Goal: Obtain resource: Download file/media

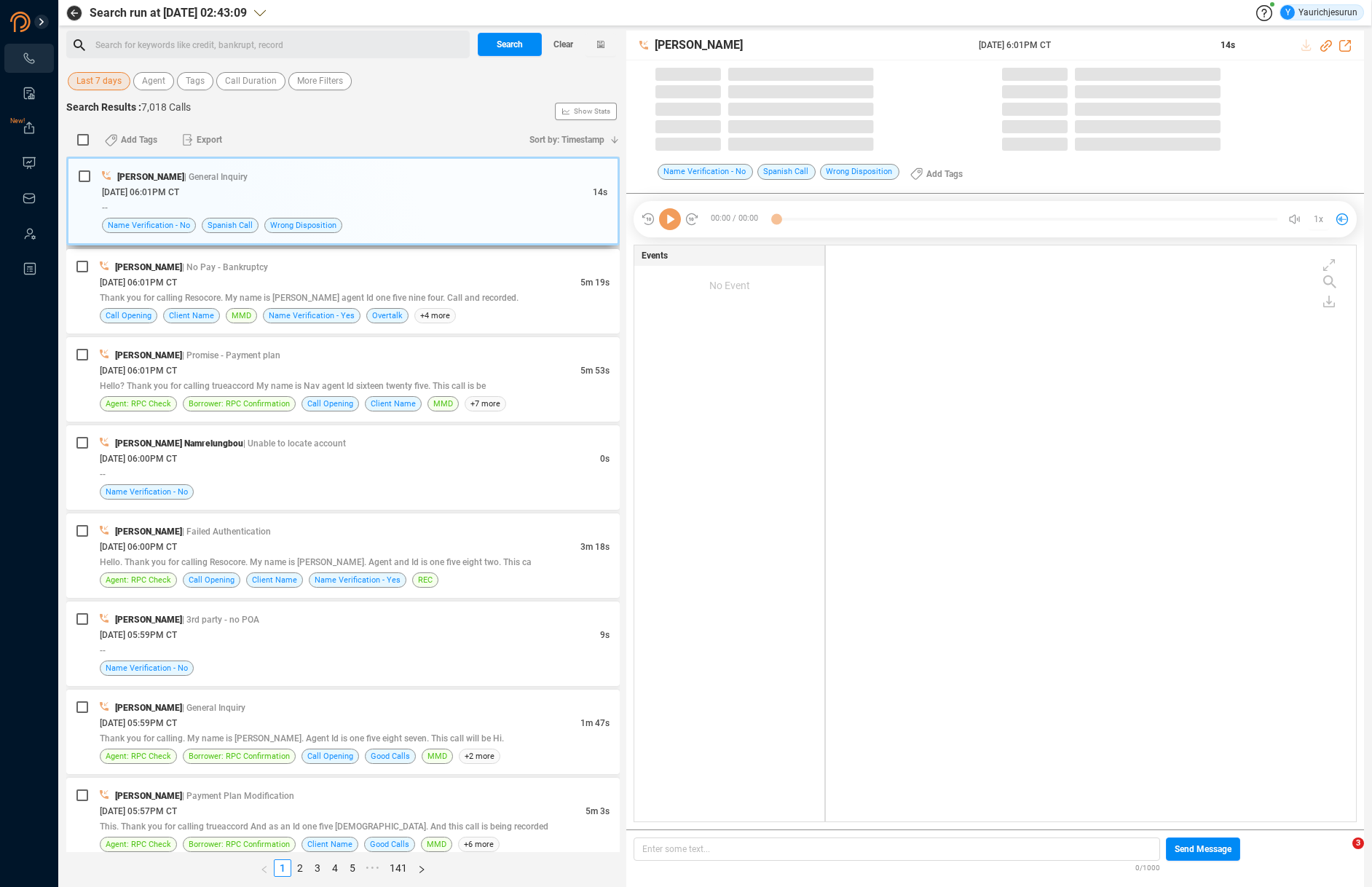
scroll to position [576, 522]
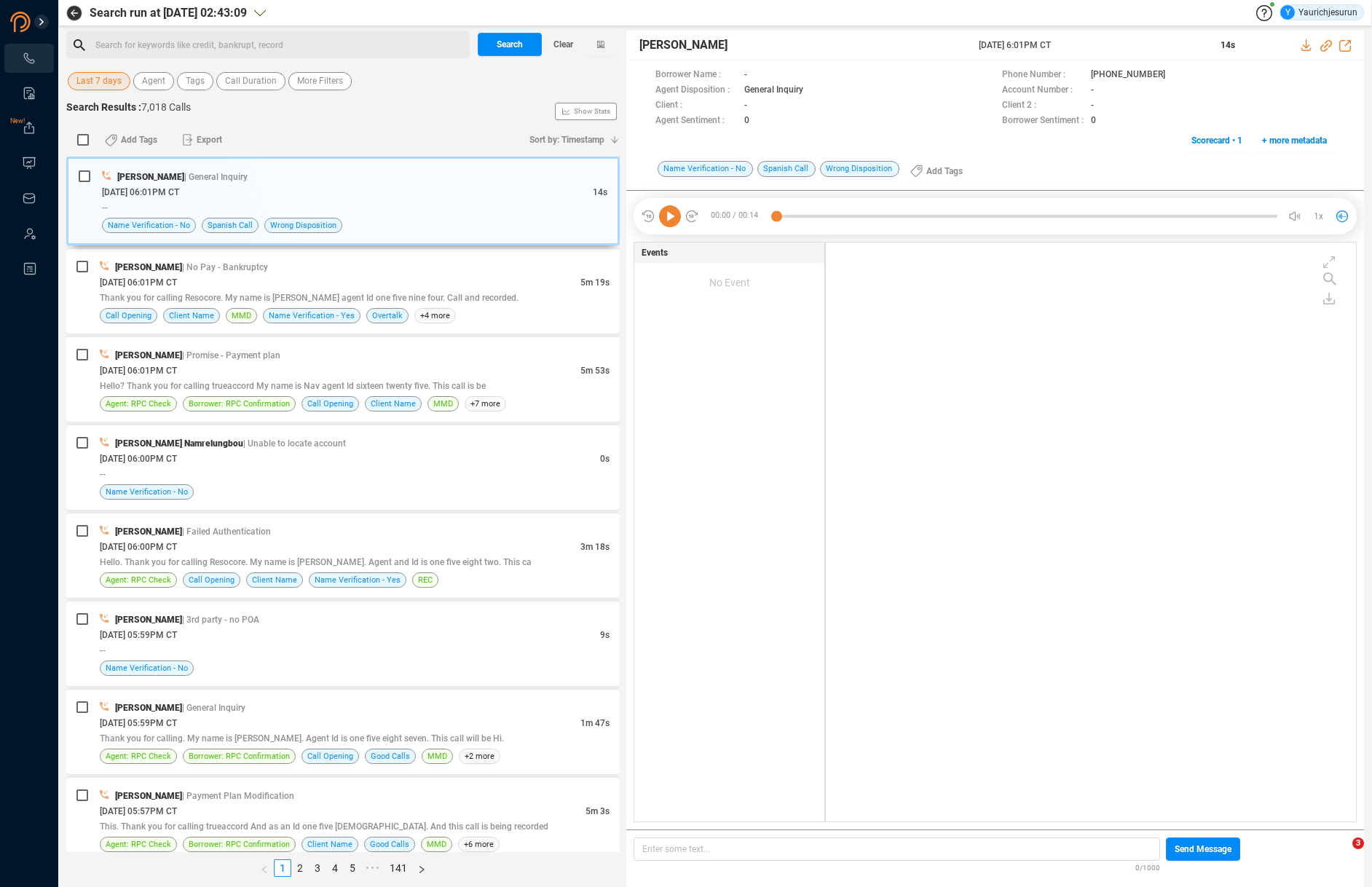
click at [92, 76] on span "Last 7 days" at bounding box center [99, 81] width 45 height 18
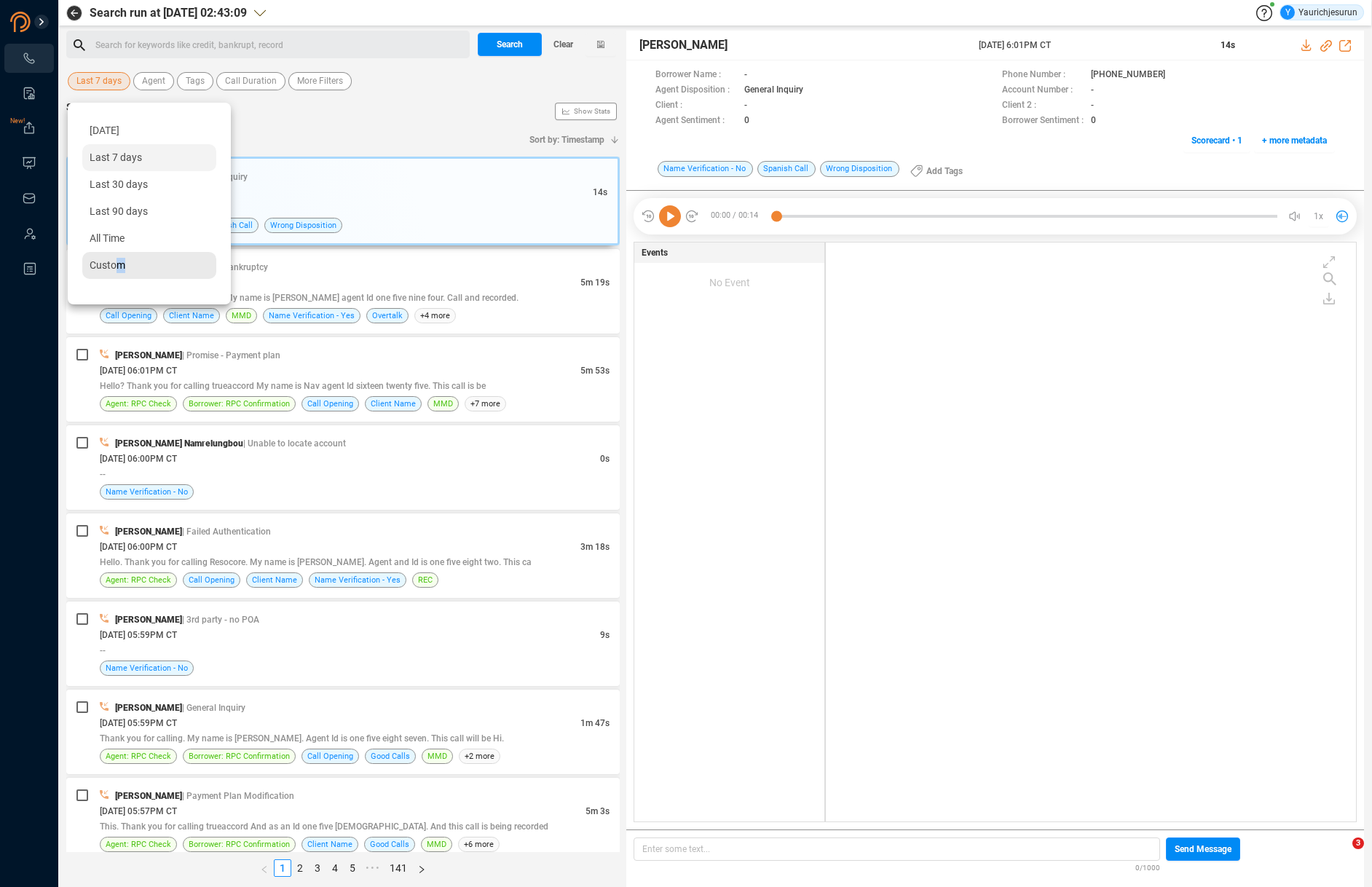
click at [119, 264] on span "Custom" at bounding box center [107, 264] width 35 height 11
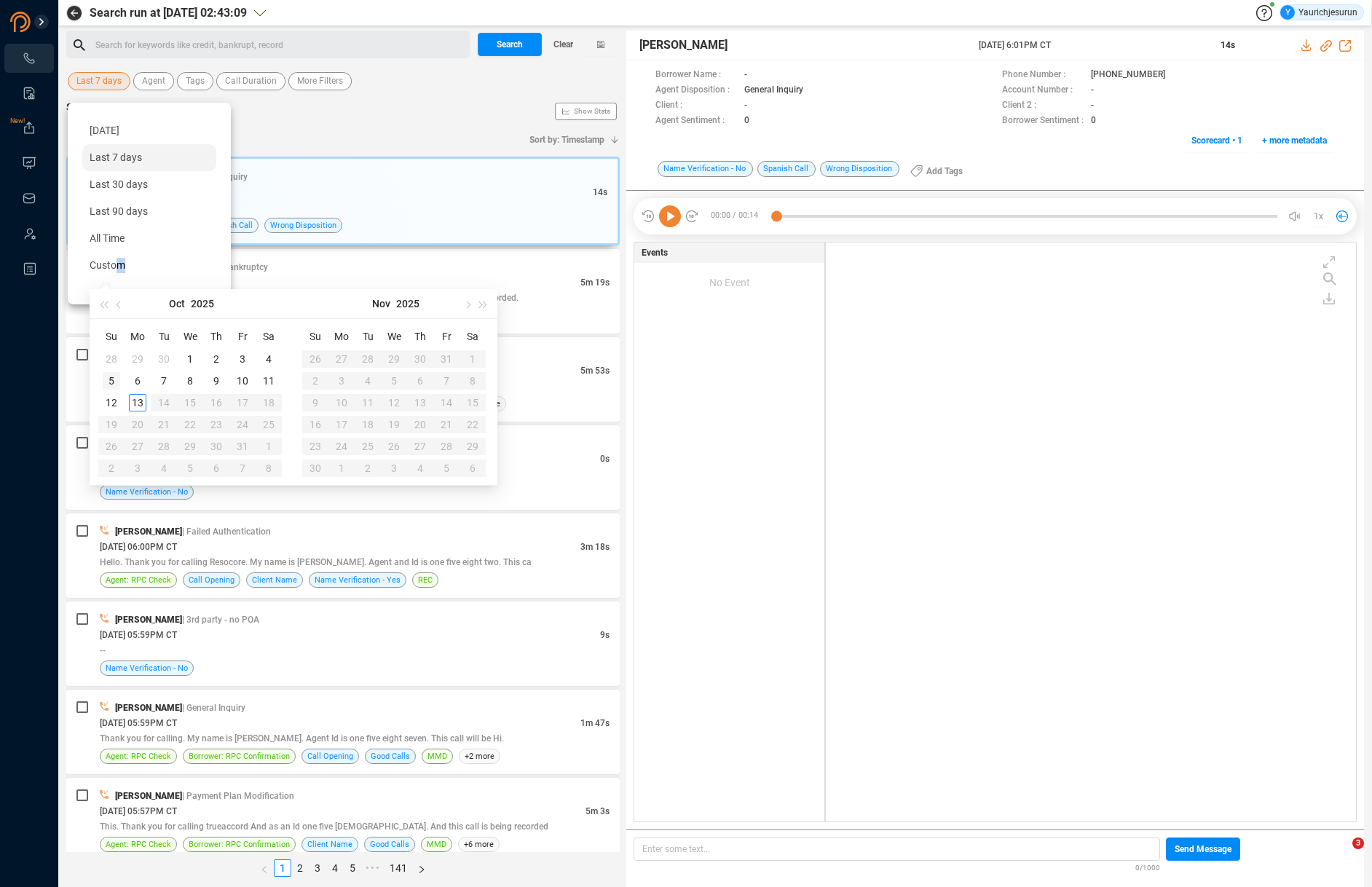
type input "[DATE]"
click at [115, 376] on div "5" at bounding box center [111, 380] width 17 height 17
type input "[DATE]"
click at [271, 380] on div "11" at bounding box center [268, 380] width 17 height 17
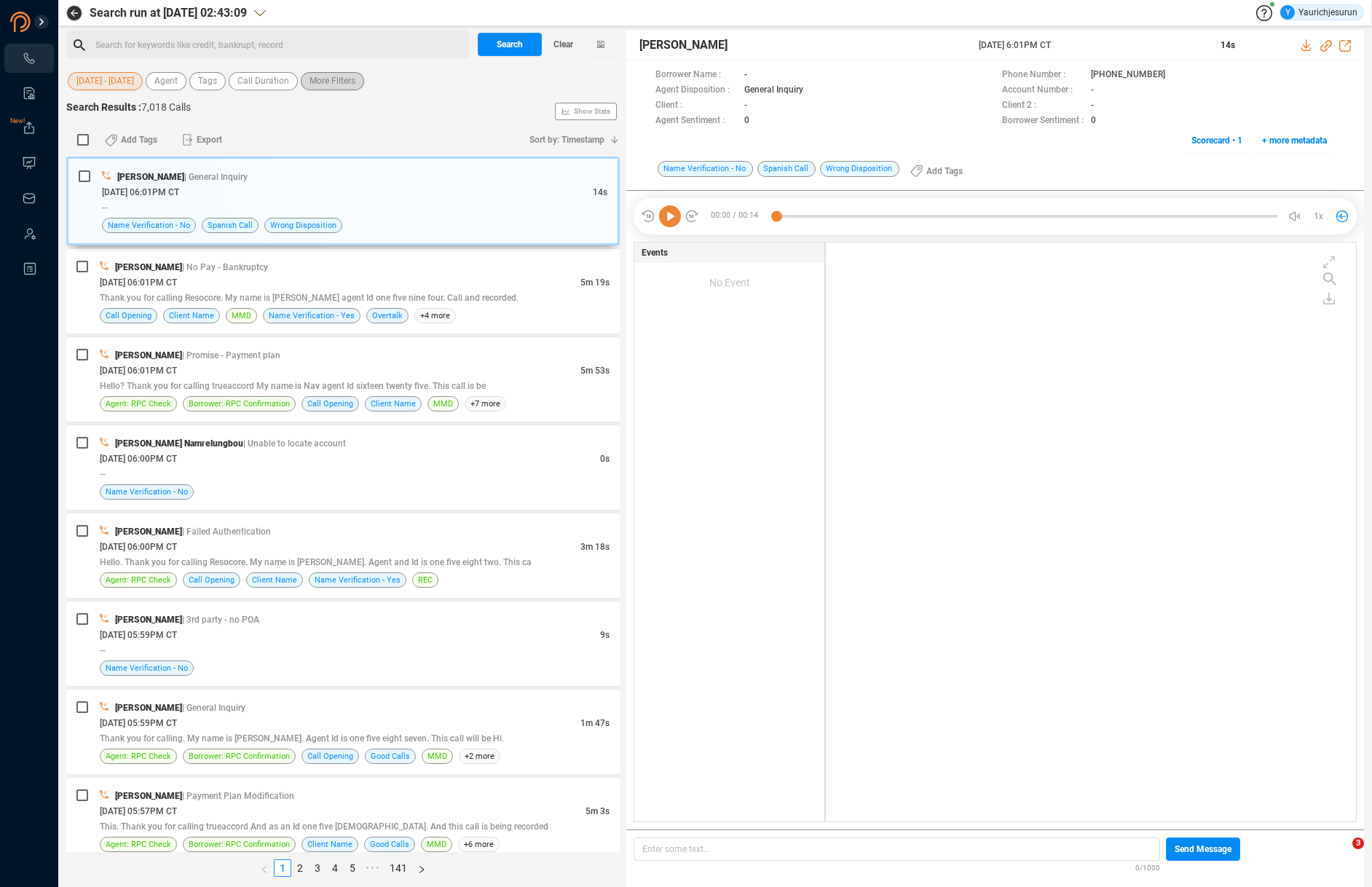
click at [318, 85] on span "More Filters" at bounding box center [332, 81] width 46 height 18
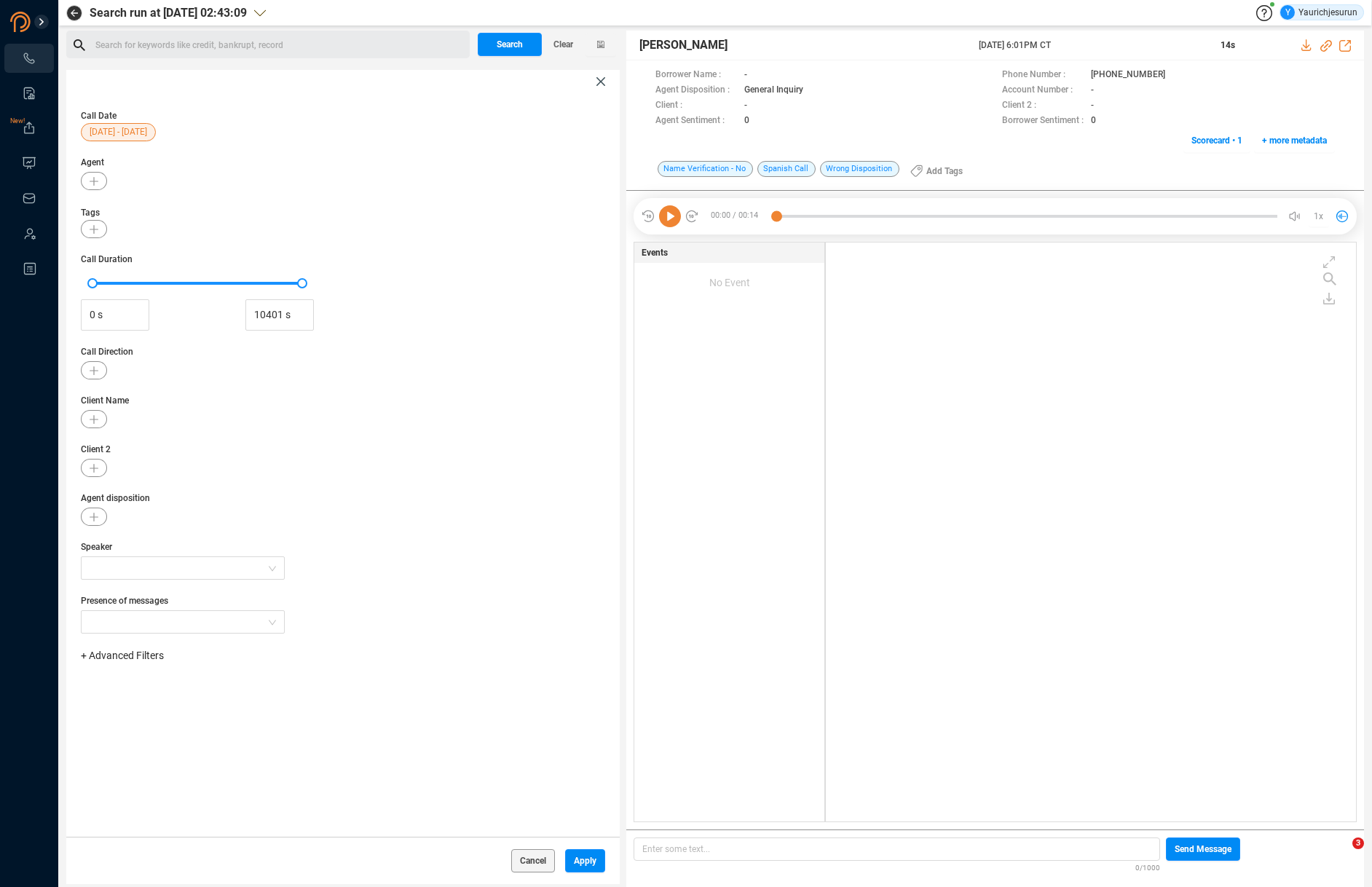
click at [143, 656] on span "+ Advanced Filters" at bounding box center [122, 654] width 83 height 11
click at [153, 774] on span "Phone Number" at bounding box center [129, 776] width 68 height 11
click at [246, 705] on div "Enter a comma separated list ﻿" at bounding box center [227, 701] width 276 height 31
click at [165, 696] on div "Enter a comma separated list ﻿" at bounding box center [227, 701] width 276 height 31
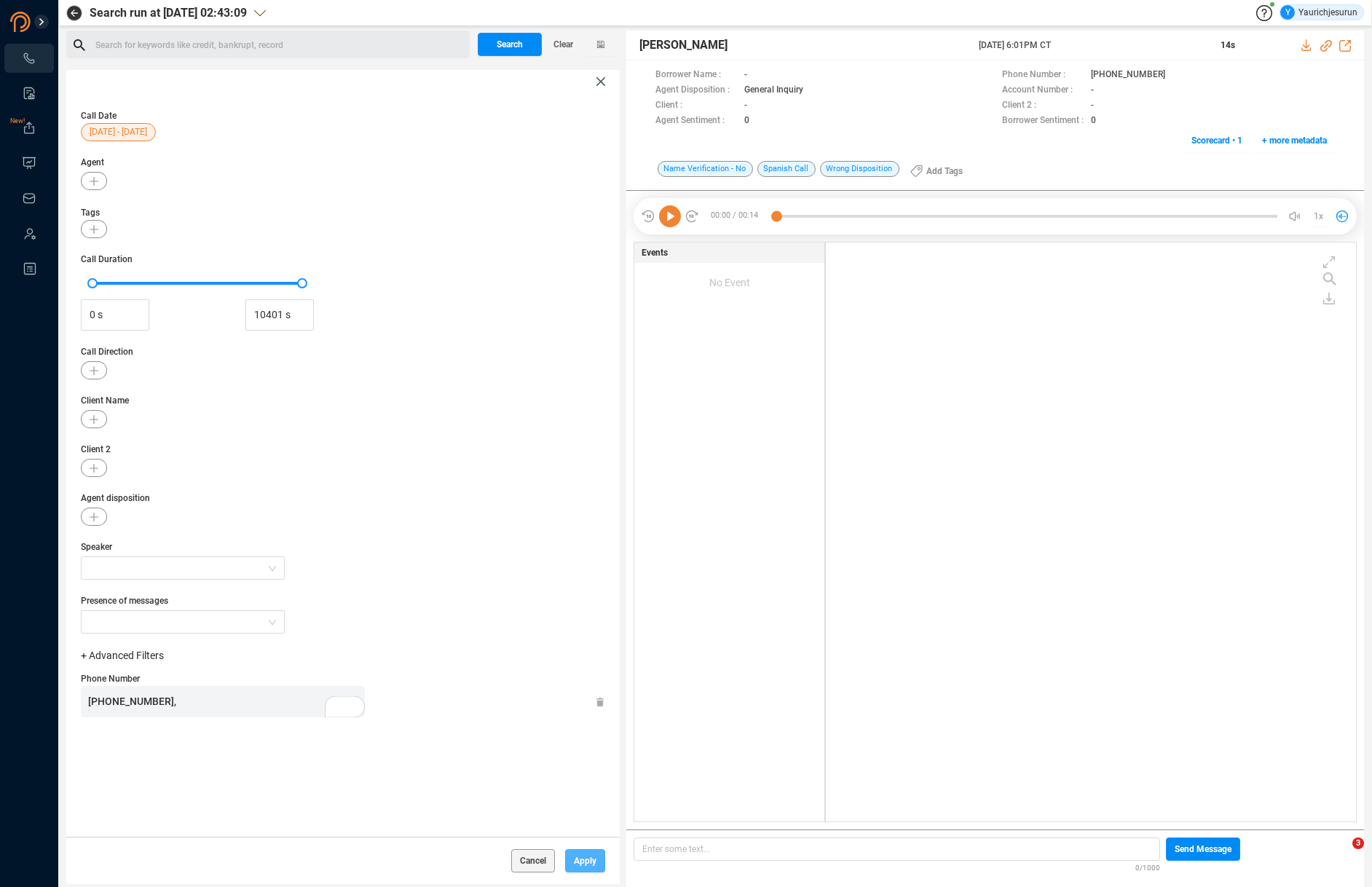
click at [578, 860] on span "Apply" at bounding box center [585, 860] width 23 height 23
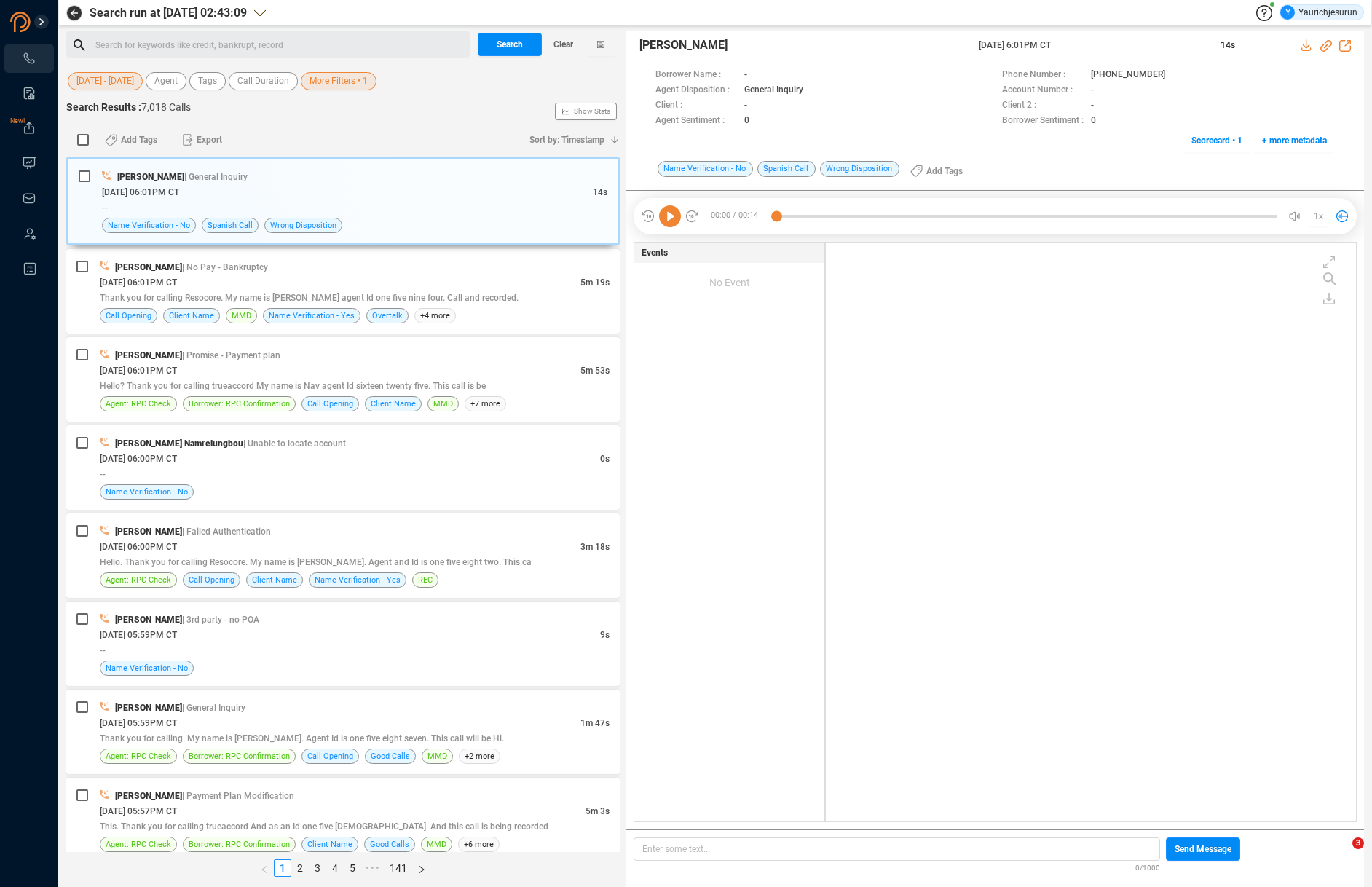
scroll to position [0, 0]
click at [512, 51] on span "Search" at bounding box center [510, 44] width 26 height 23
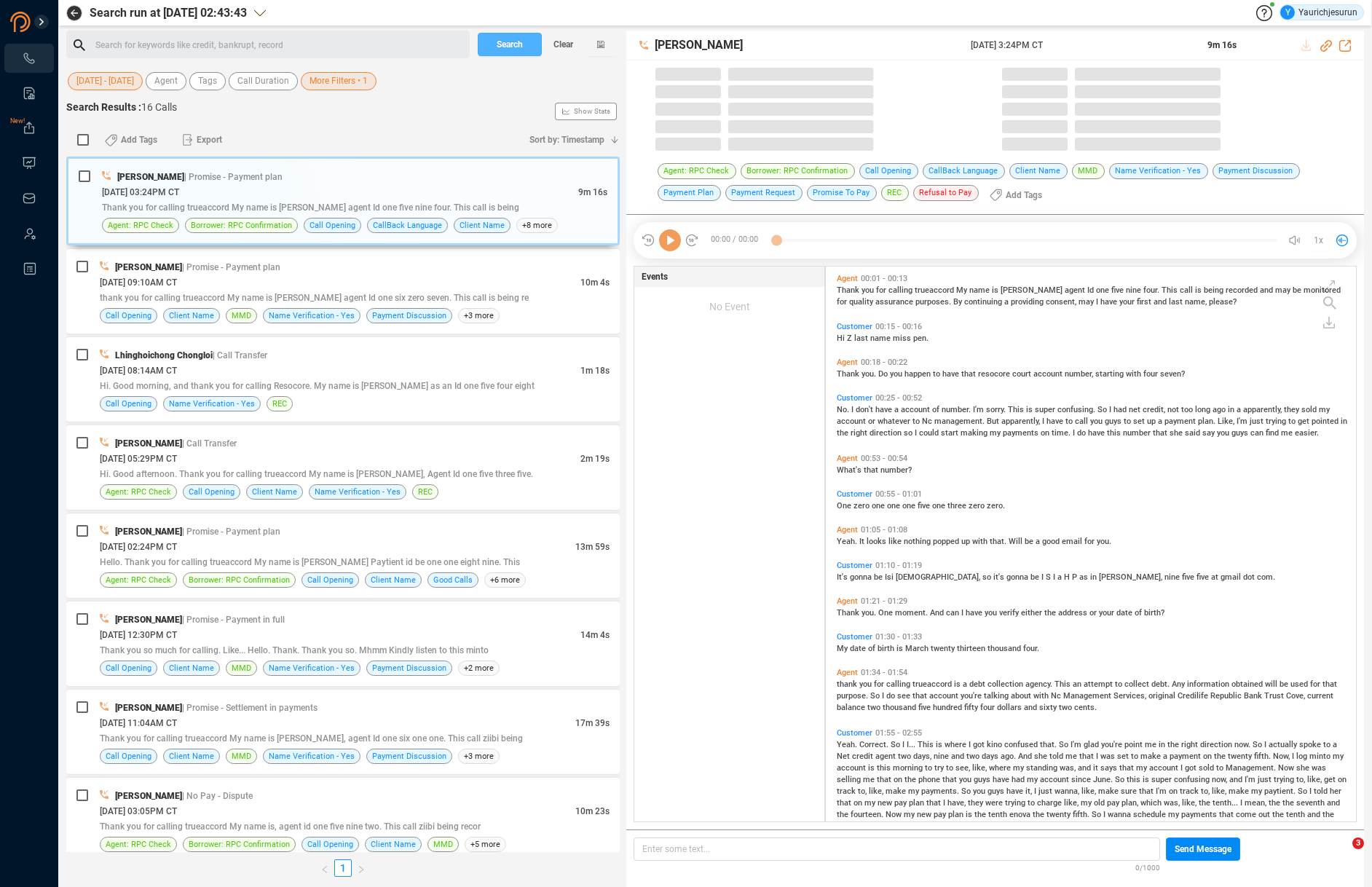
scroll to position [555, 522]
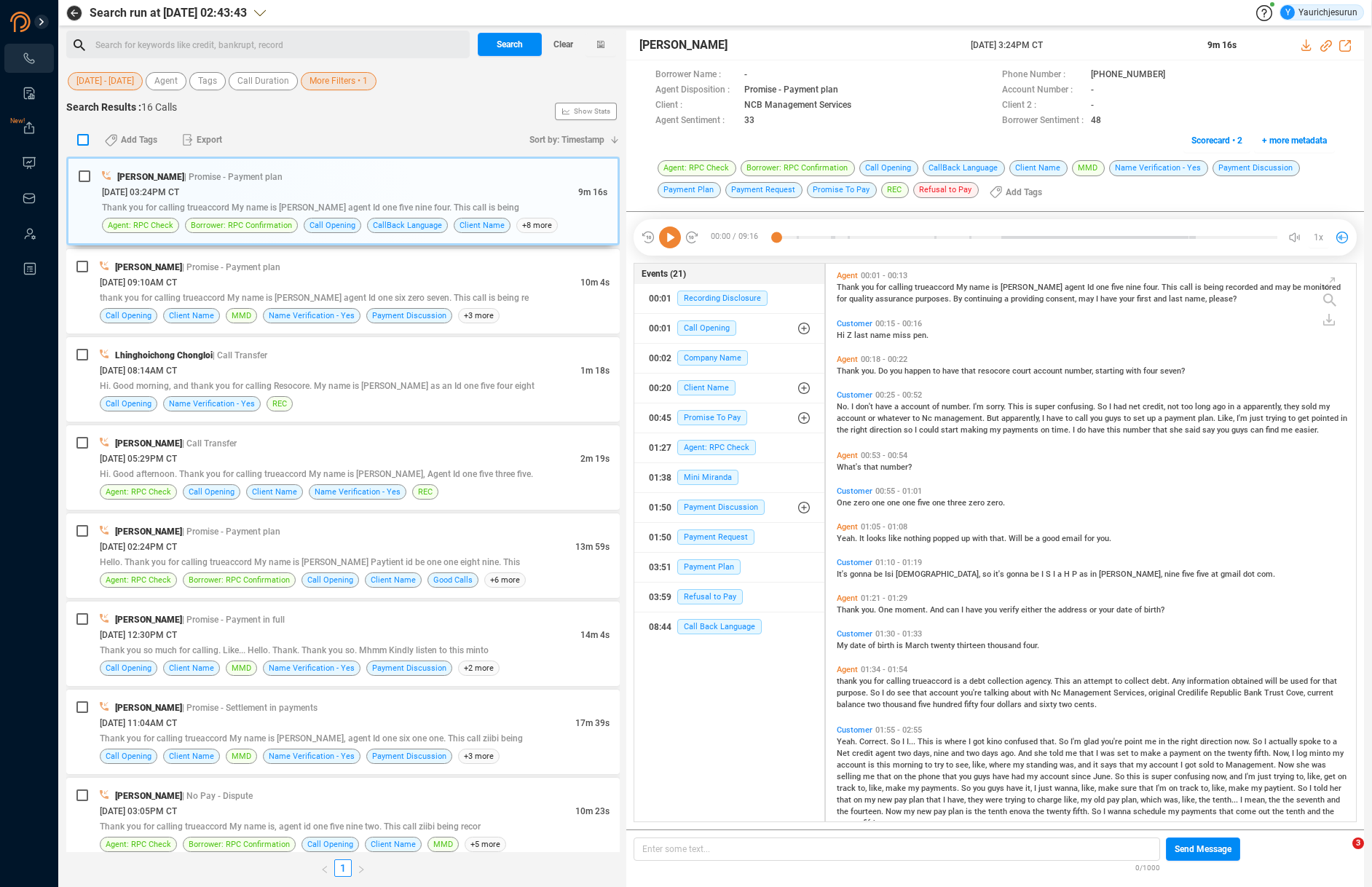
click at [80, 145] on label at bounding box center [82, 140] width 19 height 23
click at [80, 145] on input "checkbox" at bounding box center [82, 139] width 11 height 11
checkbox input "true"
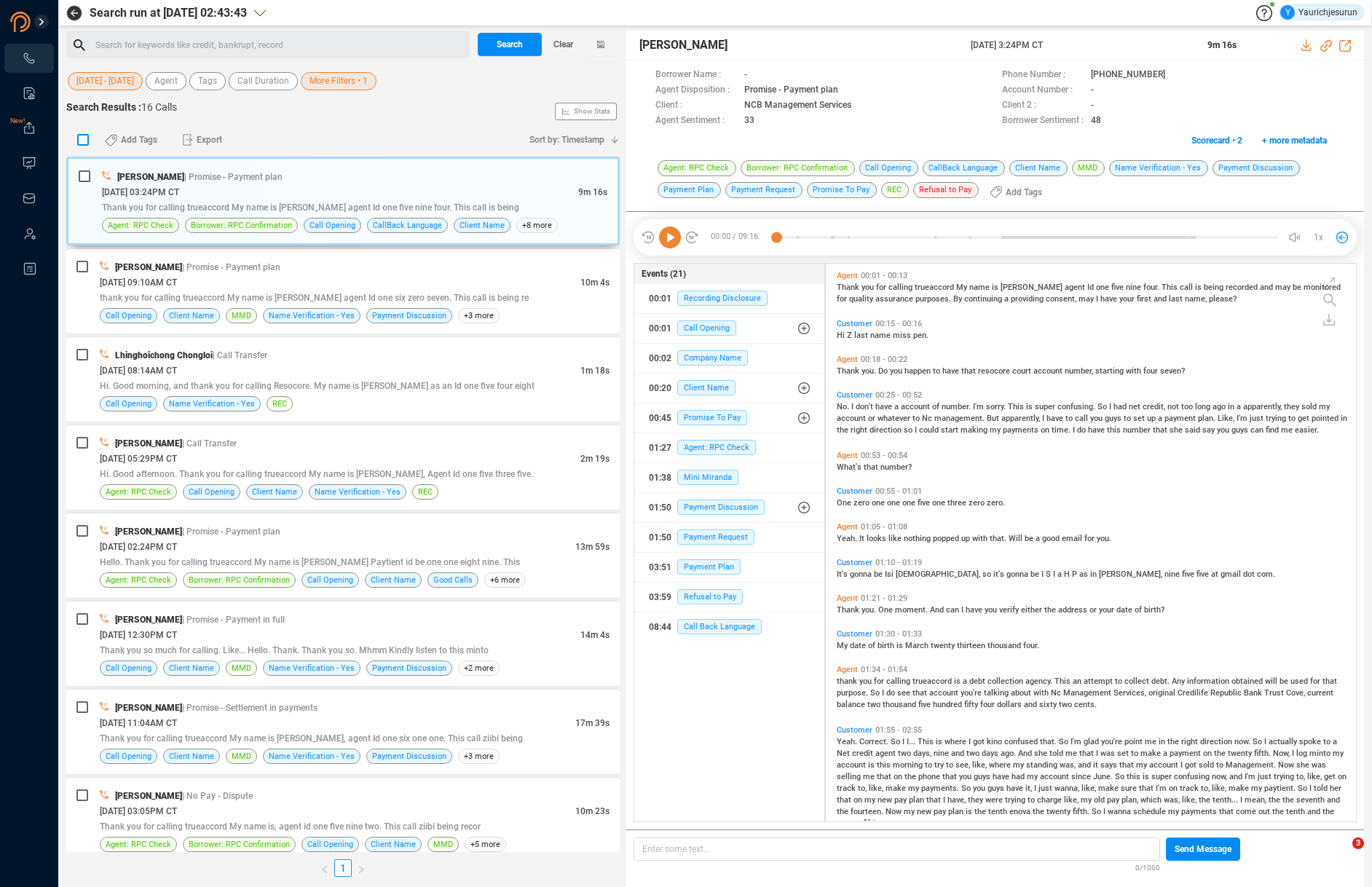
checkbox input "true"
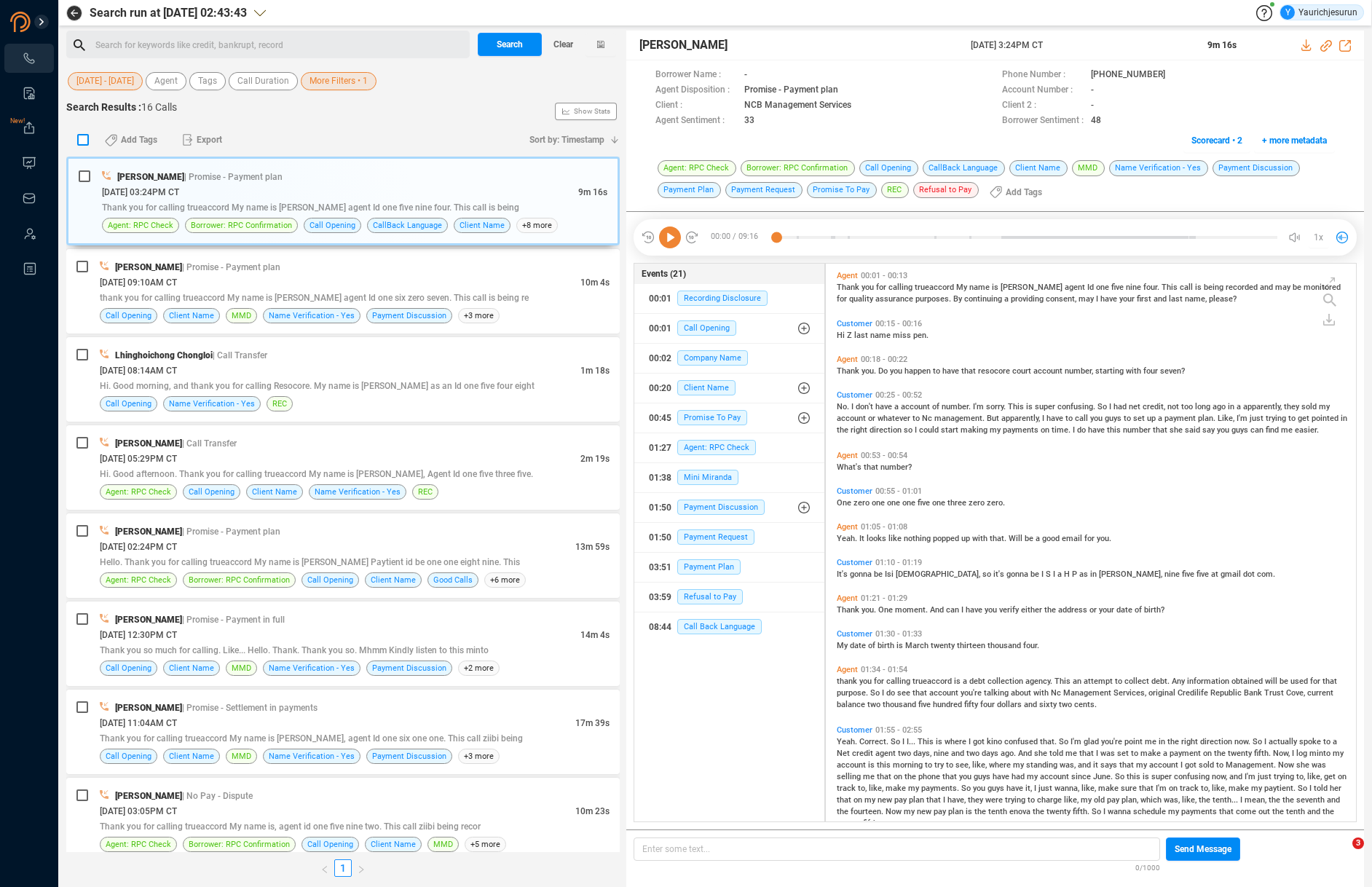
checkbox input "true"
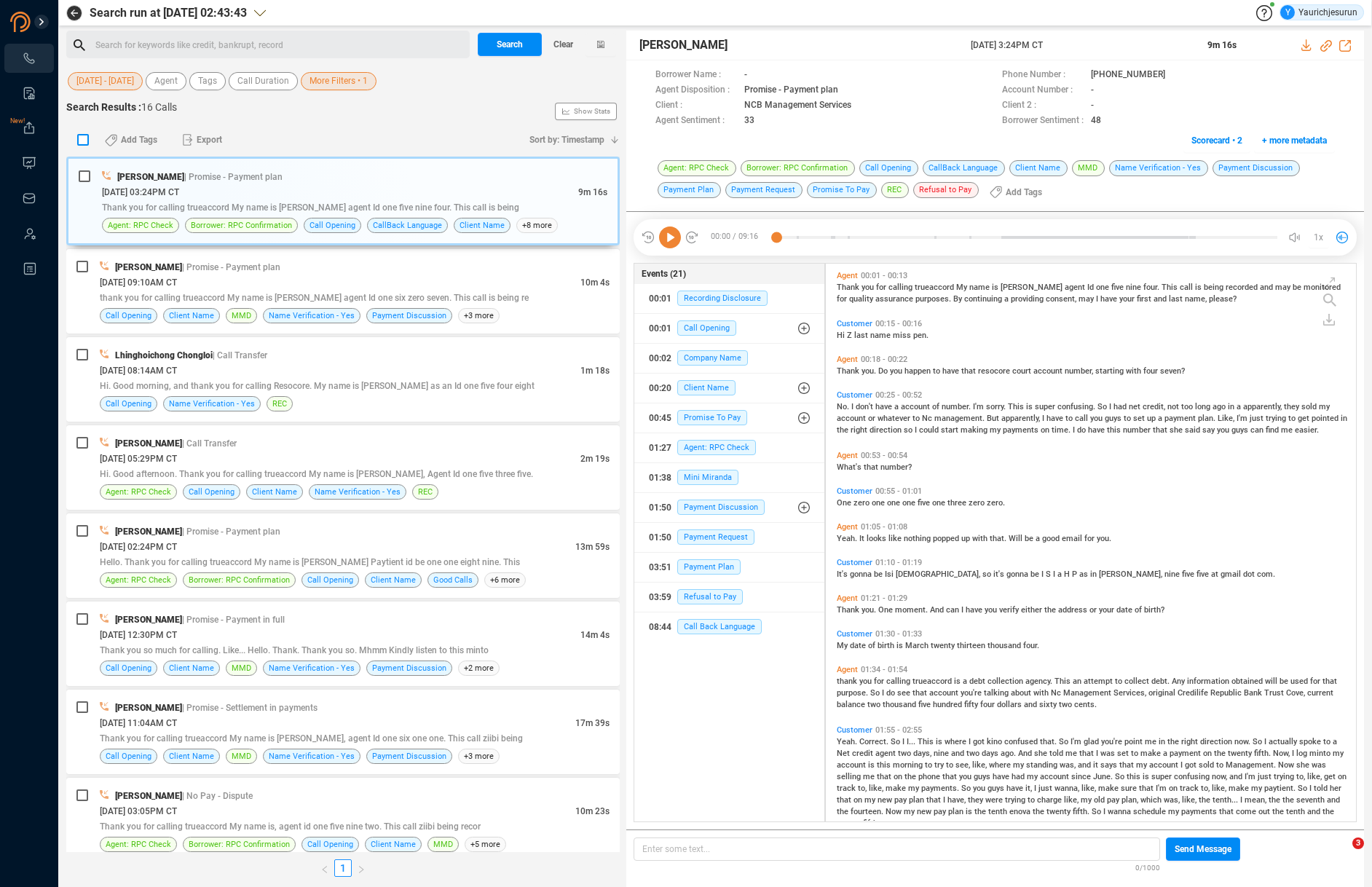
checkbox input "true"
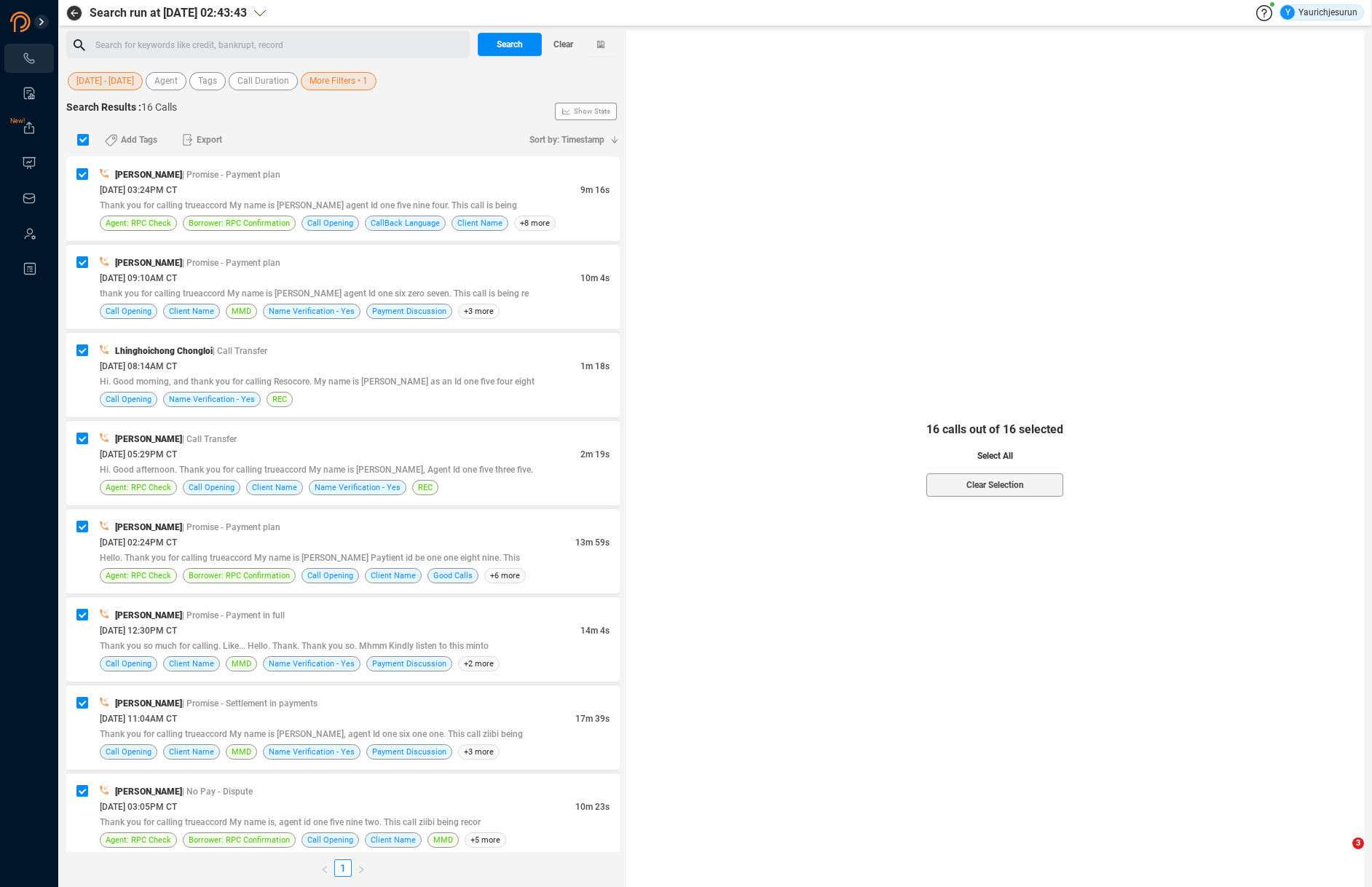
click at [935, 450] on button "Select All" at bounding box center [994, 455] width 137 height 23
click at [201, 148] on span "Export" at bounding box center [209, 140] width 26 height 23
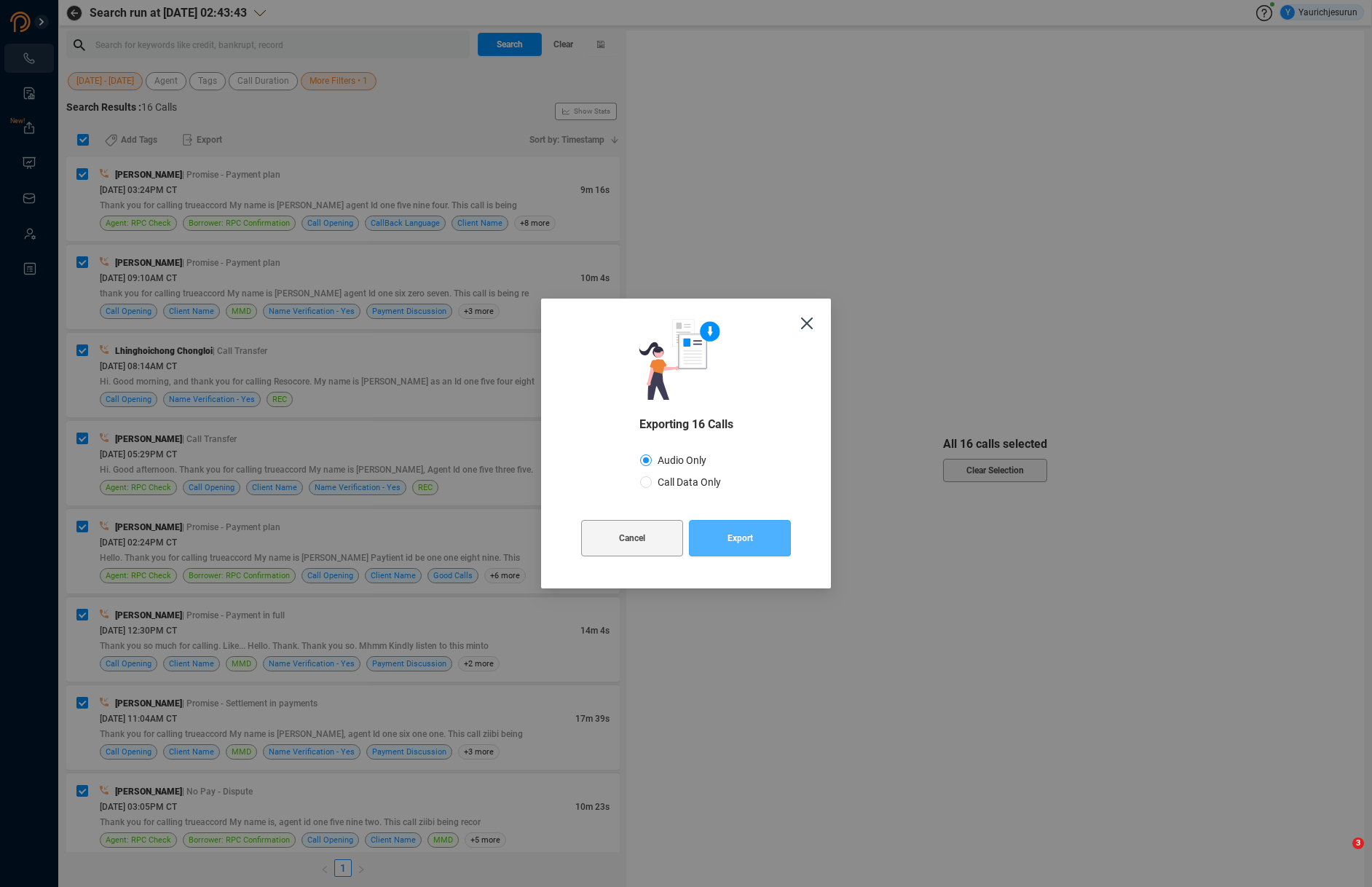
click at [701, 541] on button "Export" at bounding box center [739, 538] width 102 height 36
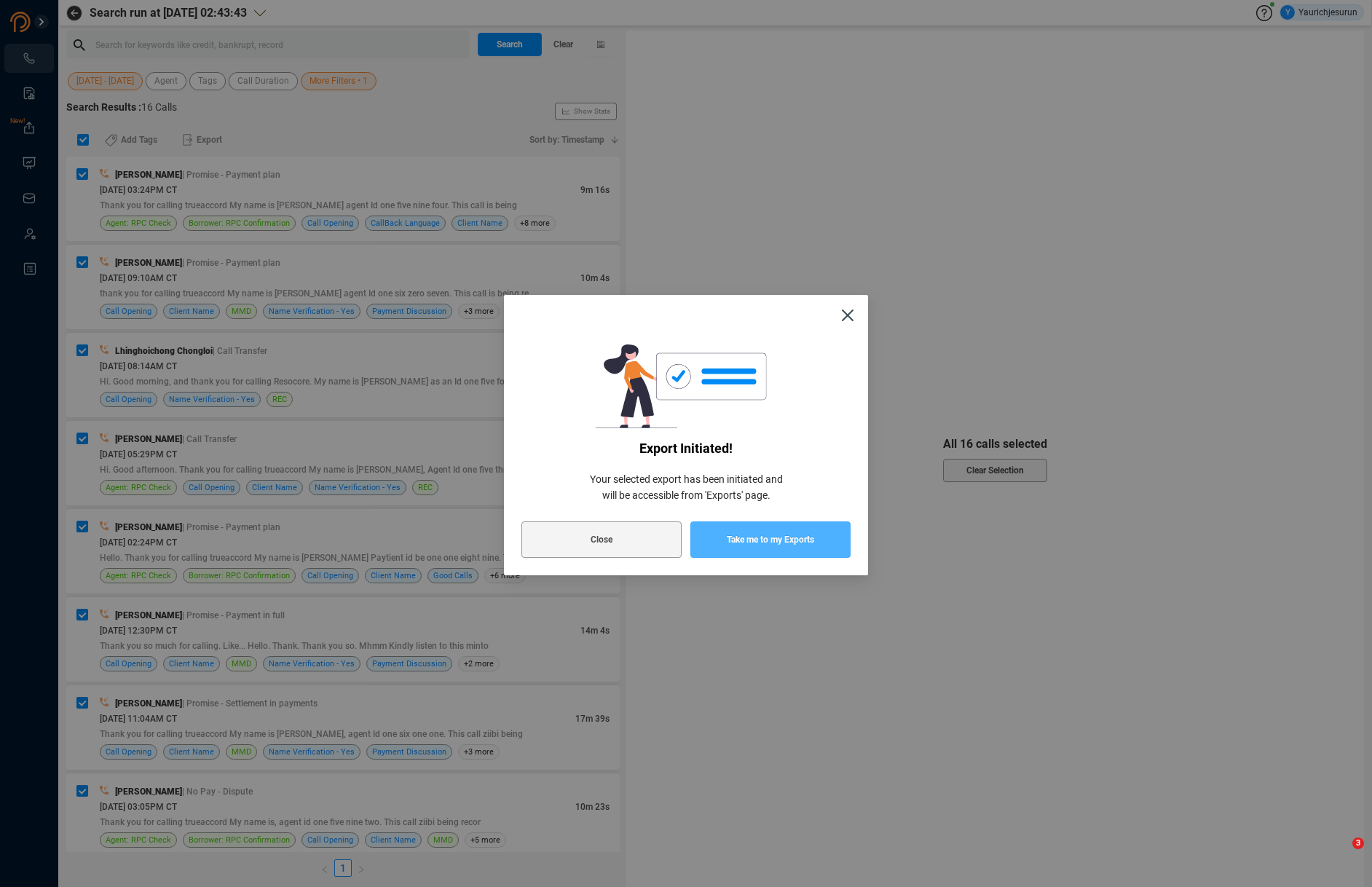
click at [701, 541] on button "Take me to my Exports" at bounding box center [770, 539] width 160 height 36
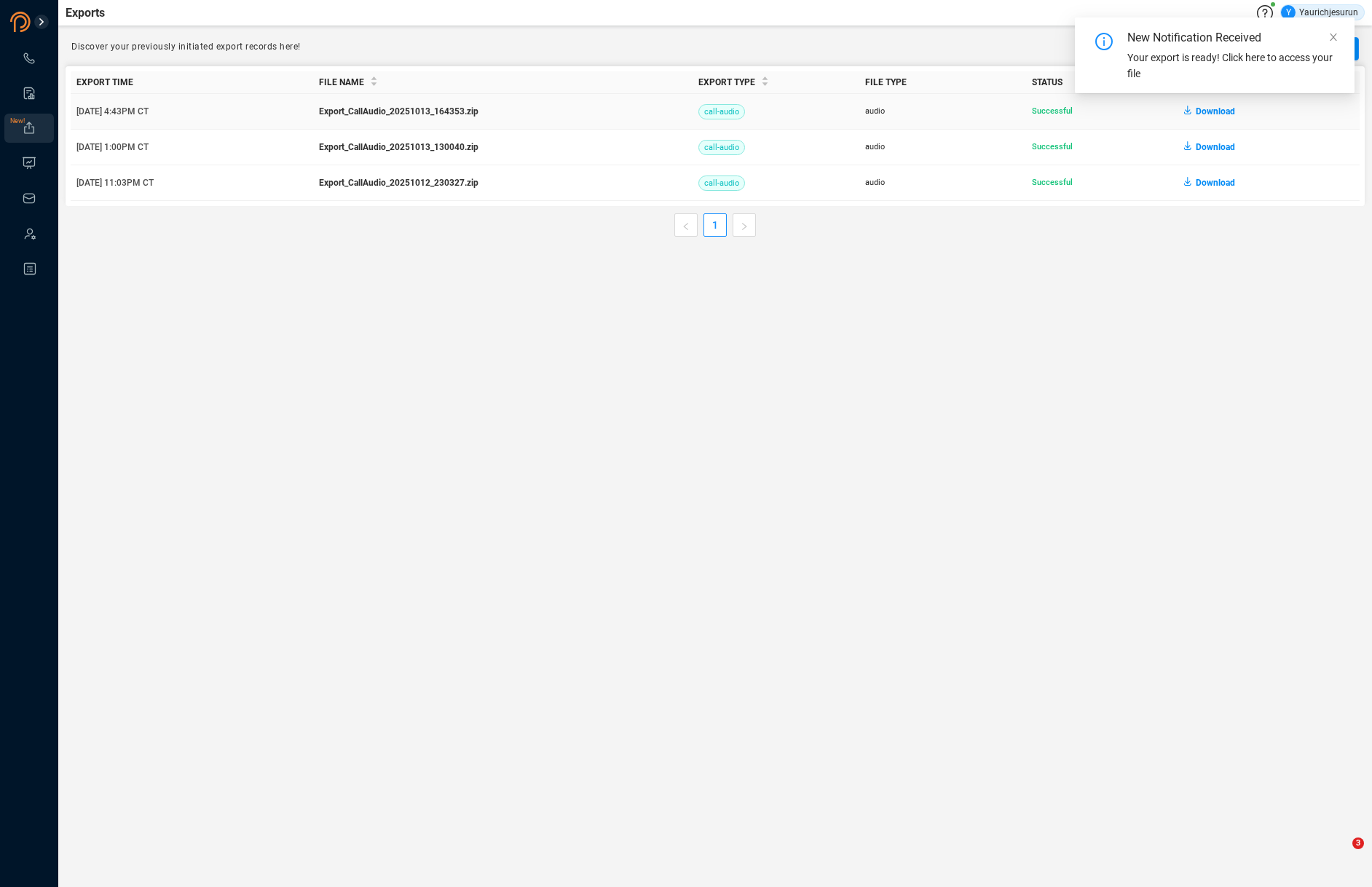
click at [1200, 113] on span "Download" at bounding box center [1215, 111] width 39 height 23
click at [31, 57] on icon at bounding box center [29, 58] width 14 height 14
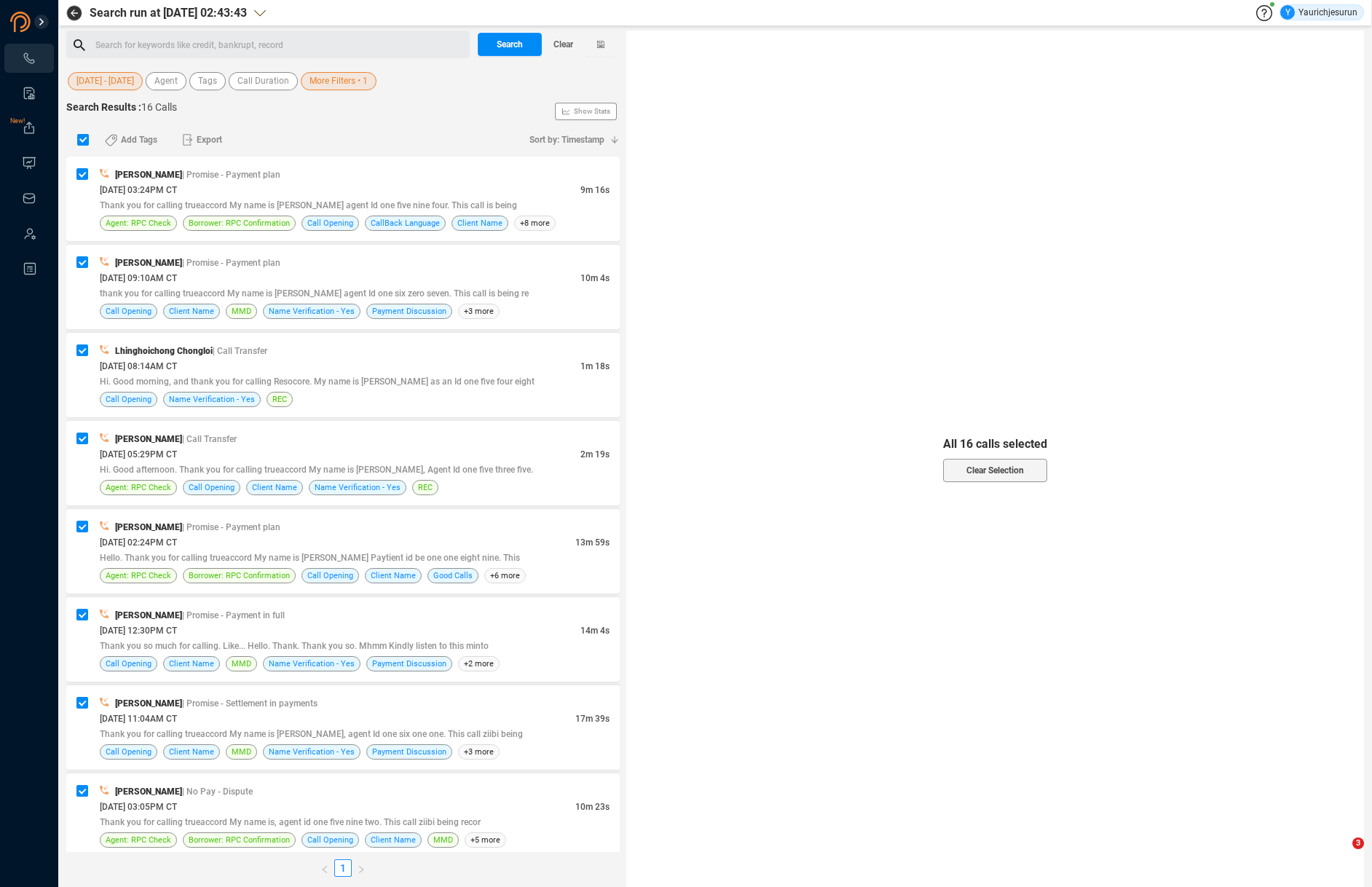
click at [328, 90] on span "More Filters • 1" at bounding box center [338, 81] width 58 height 18
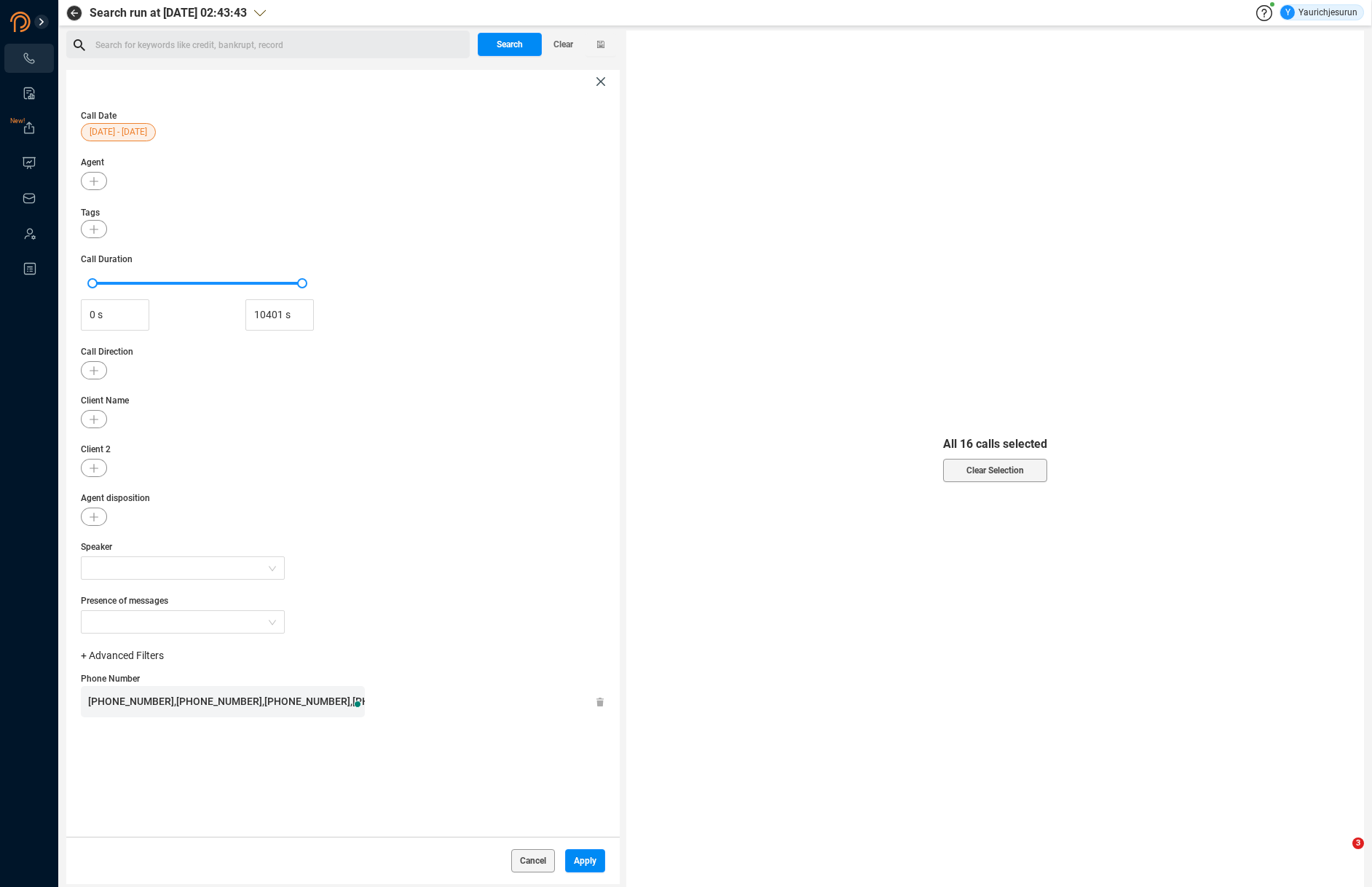
click at [185, 701] on span "[PHONE_NUMBER],[PHONE_NUMBER],[PHONE_NUMBER],[PHONE_NUMBER],[PHONE_NUMBER],[PHO…" at bounding box center [748, 701] width 1319 height 11
click at [578, 852] on span "Apply" at bounding box center [585, 860] width 23 height 23
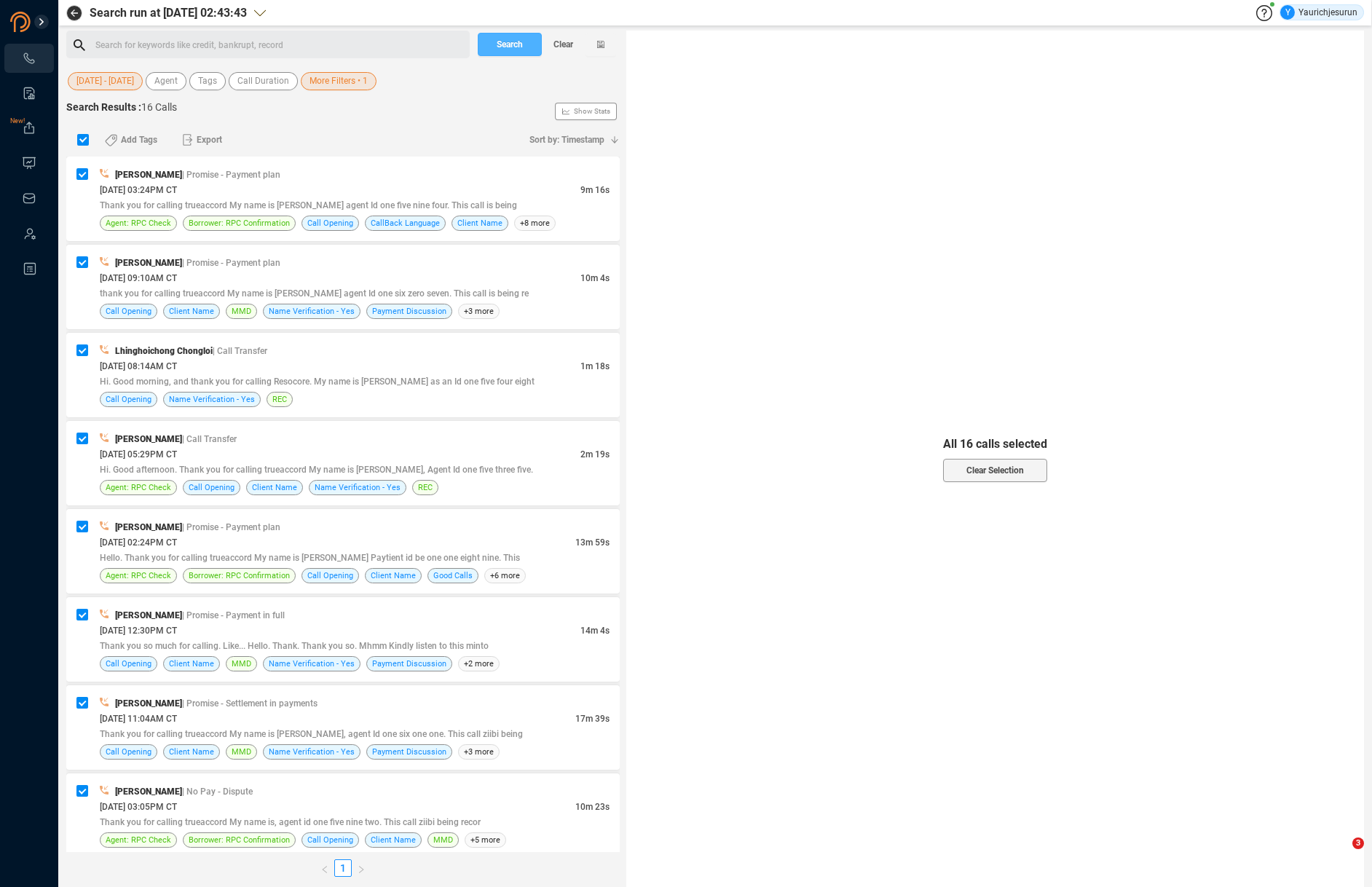
click at [522, 45] on span "Search" at bounding box center [510, 44] width 26 height 23
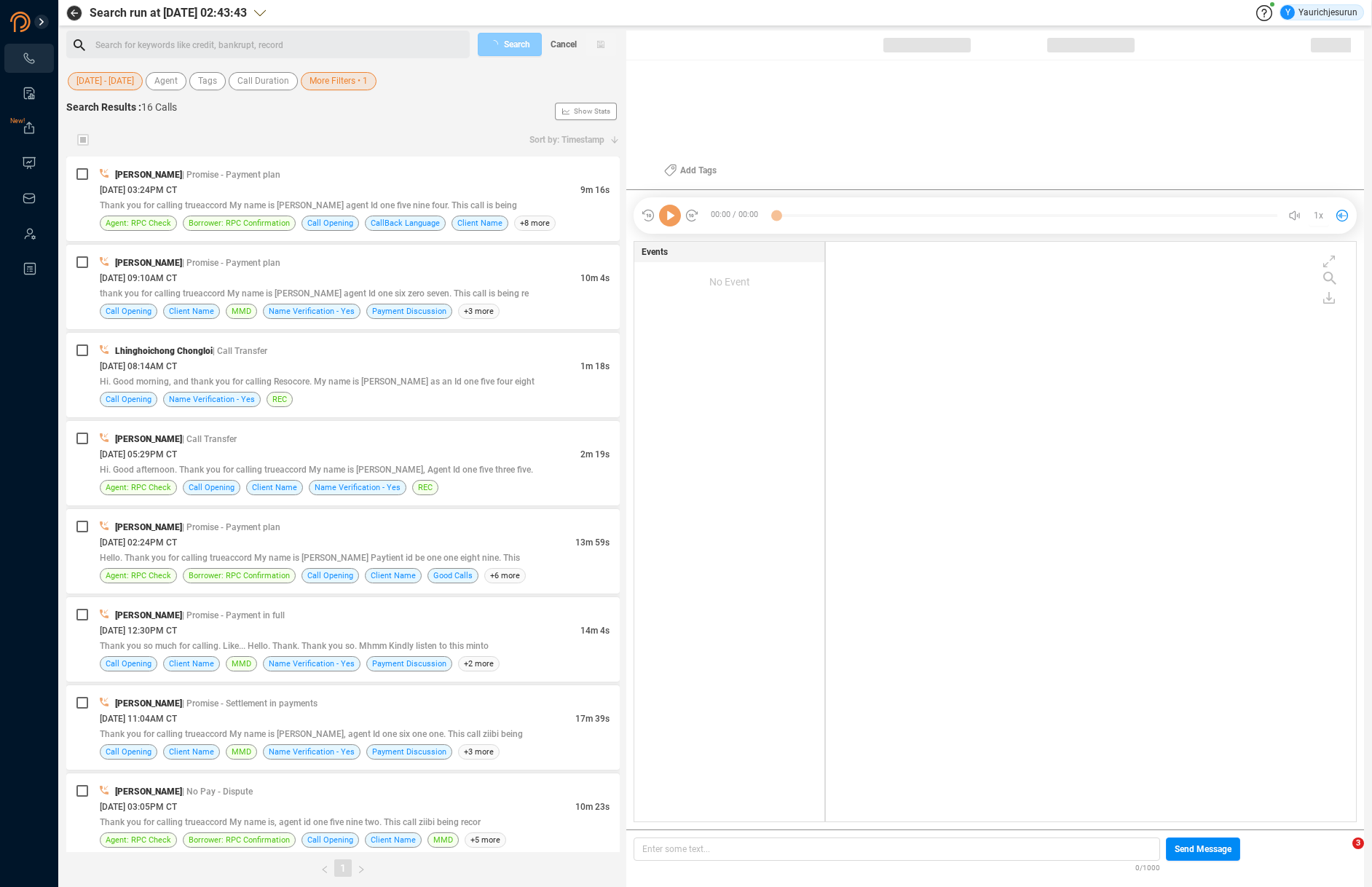
scroll to position [577, 522]
checkbox input "true"
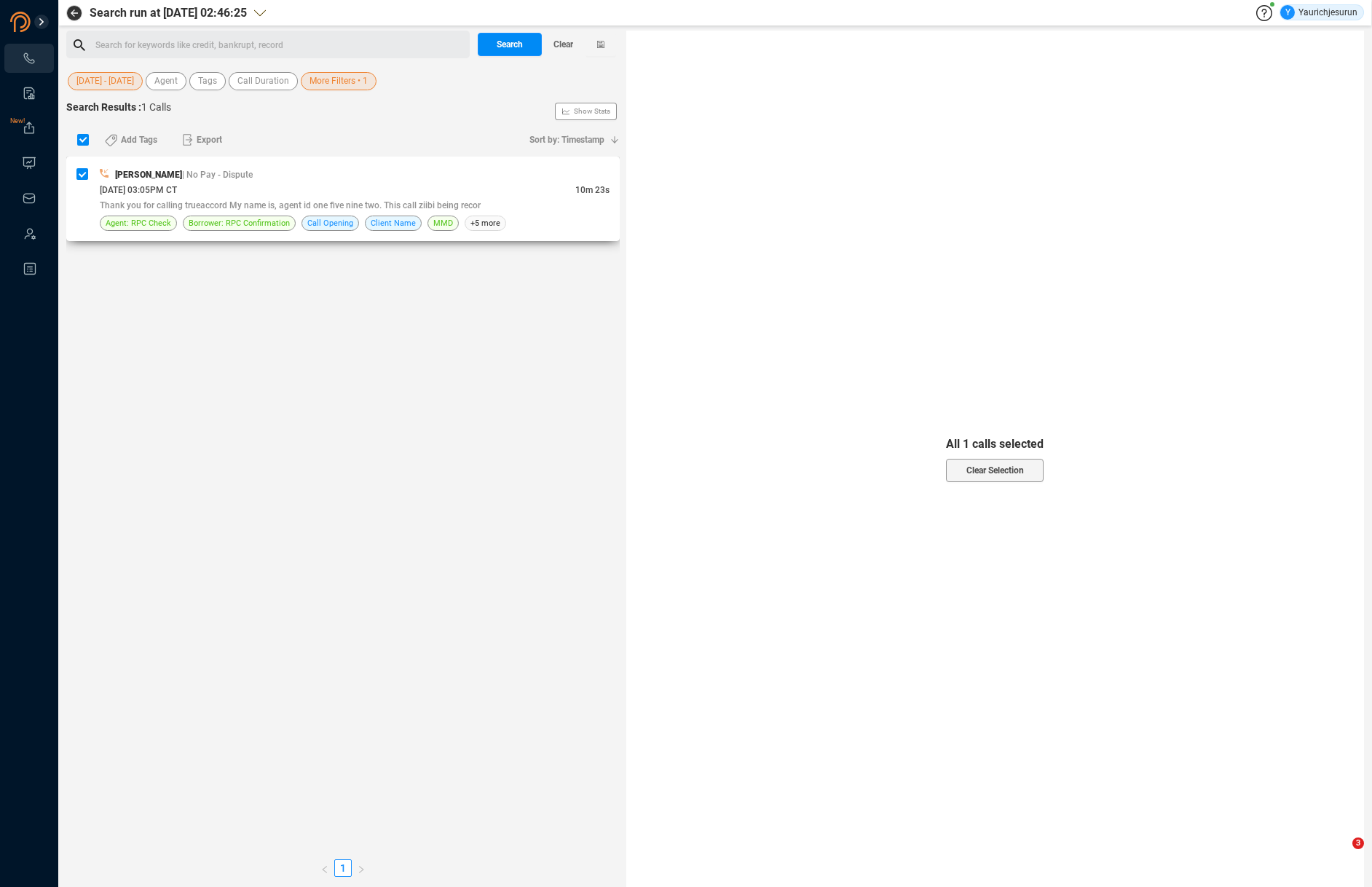
click at [297, 173] on div "[PERSON_NAME] | No Pay - Dispute" at bounding box center [354, 174] width 510 height 15
checkbox input "false"
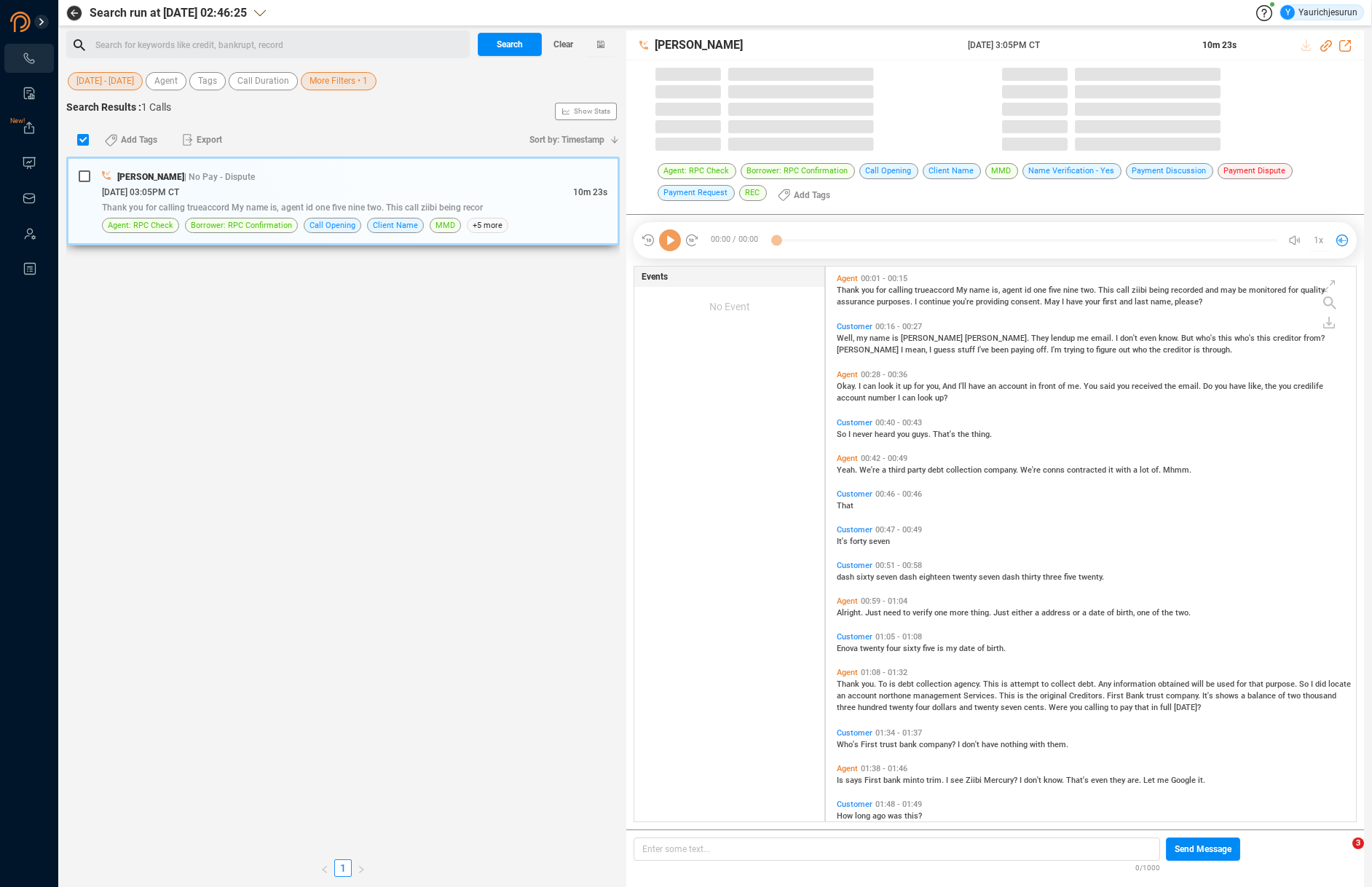
scroll to position [555, 522]
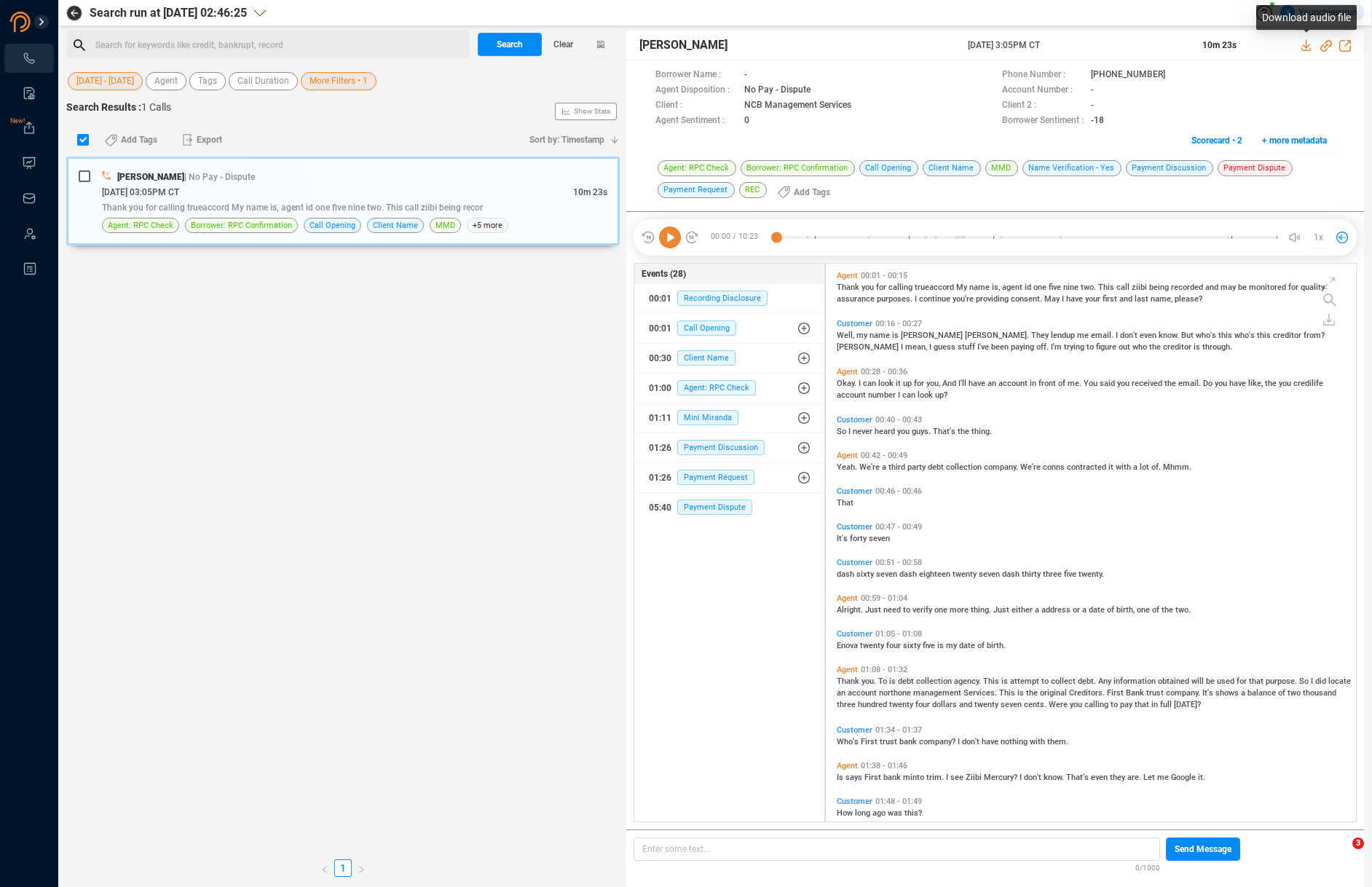
click at [1306, 45] on icon at bounding box center [1306, 45] width 10 height 11
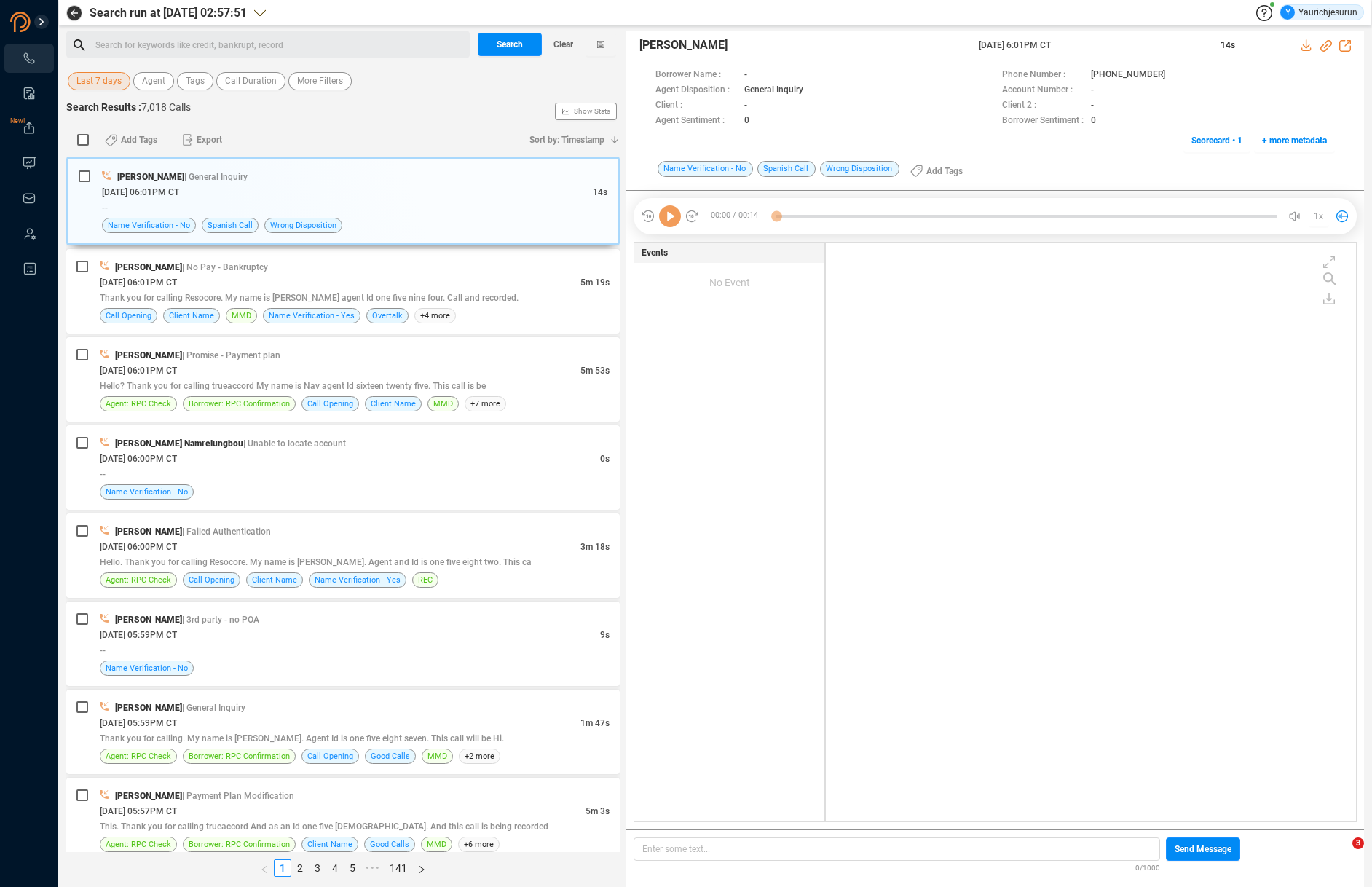
scroll to position [576, 522]
click at [85, 79] on span "Last 7 days" at bounding box center [99, 81] width 45 height 18
click at [279, 131] on div "Add Tags Export" at bounding box center [306, 140] width 428 height 31
click at [331, 86] on span "More Filters" at bounding box center [319, 81] width 46 height 18
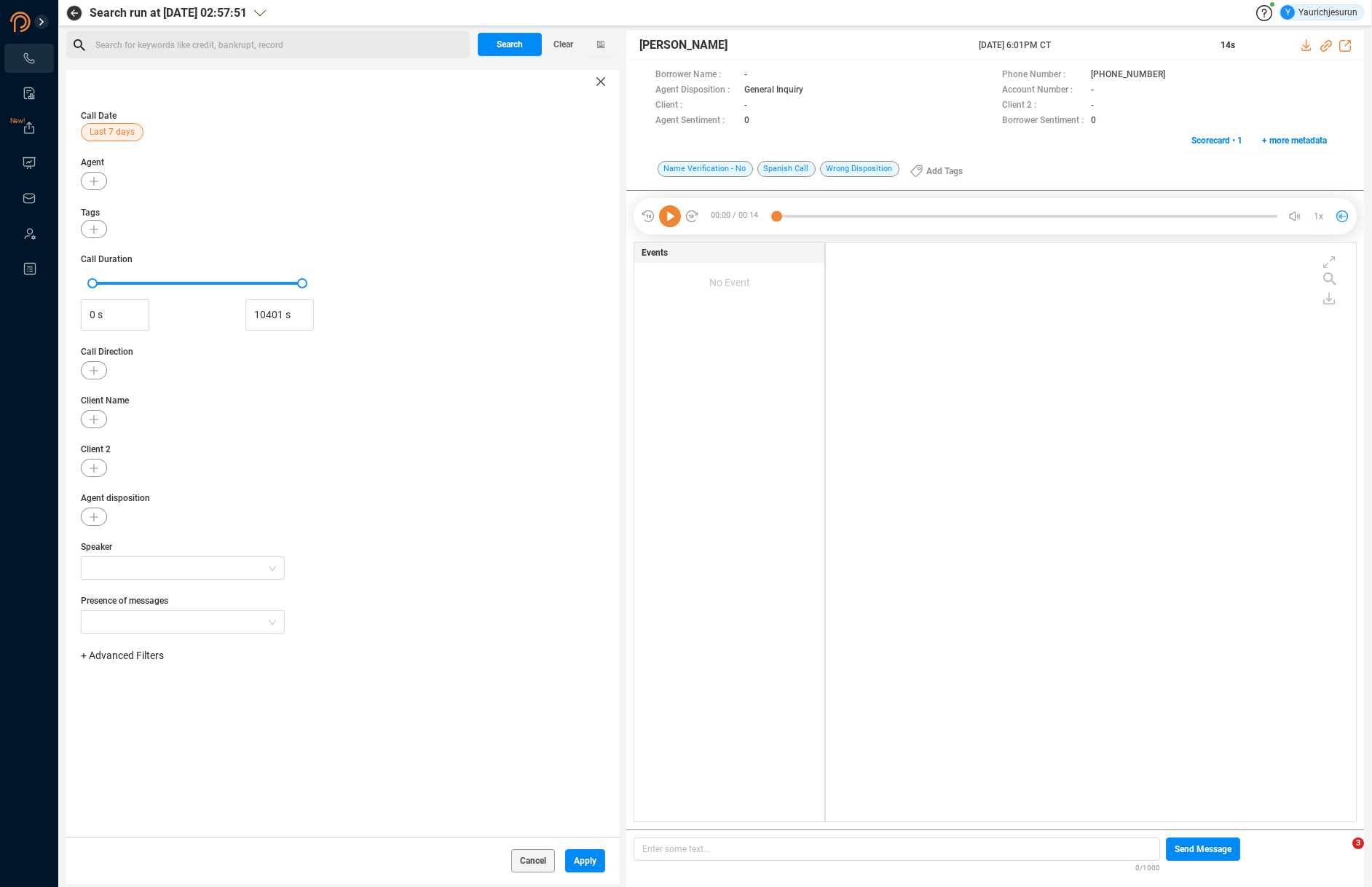
click at [116, 654] on span "+ Advanced Filters" at bounding box center [122, 654] width 83 height 11
click at [128, 776] on span "Phone Number" at bounding box center [129, 776] width 68 height 11
click at [291, 719] on div "Phone Number Enter a comma separated list ﻿" at bounding box center [343, 701] width 524 height 61
click at [289, 699] on div "Enter a comma separated list ﻿" at bounding box center [227, 701] width 276 height 31
click at [580, 859] on span "Apply" at bounding box center [585, 860] width 23 height 23
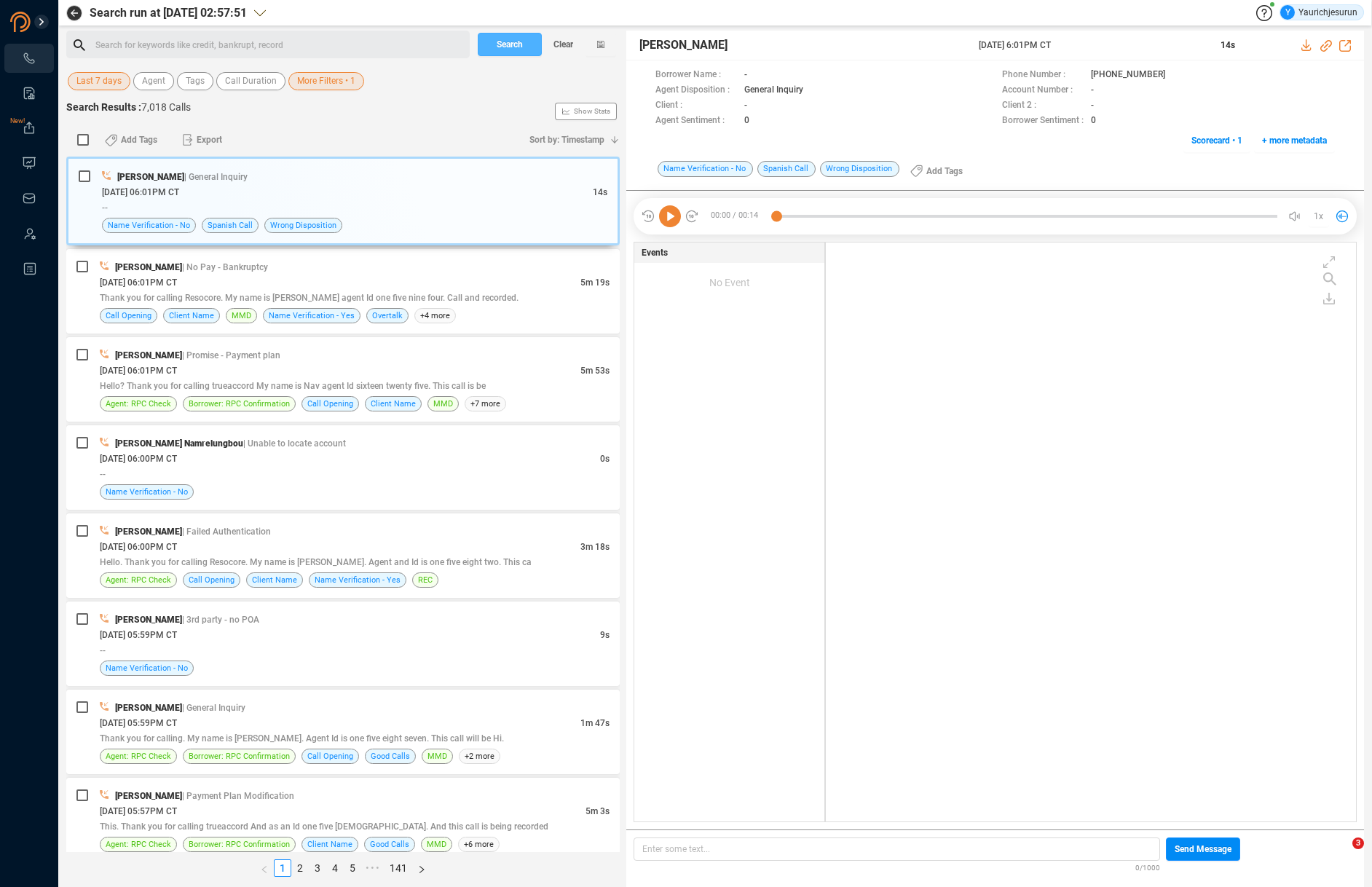
click at [508, 45] on span "Search" at bounding box center [510, 44] width 26 height 23
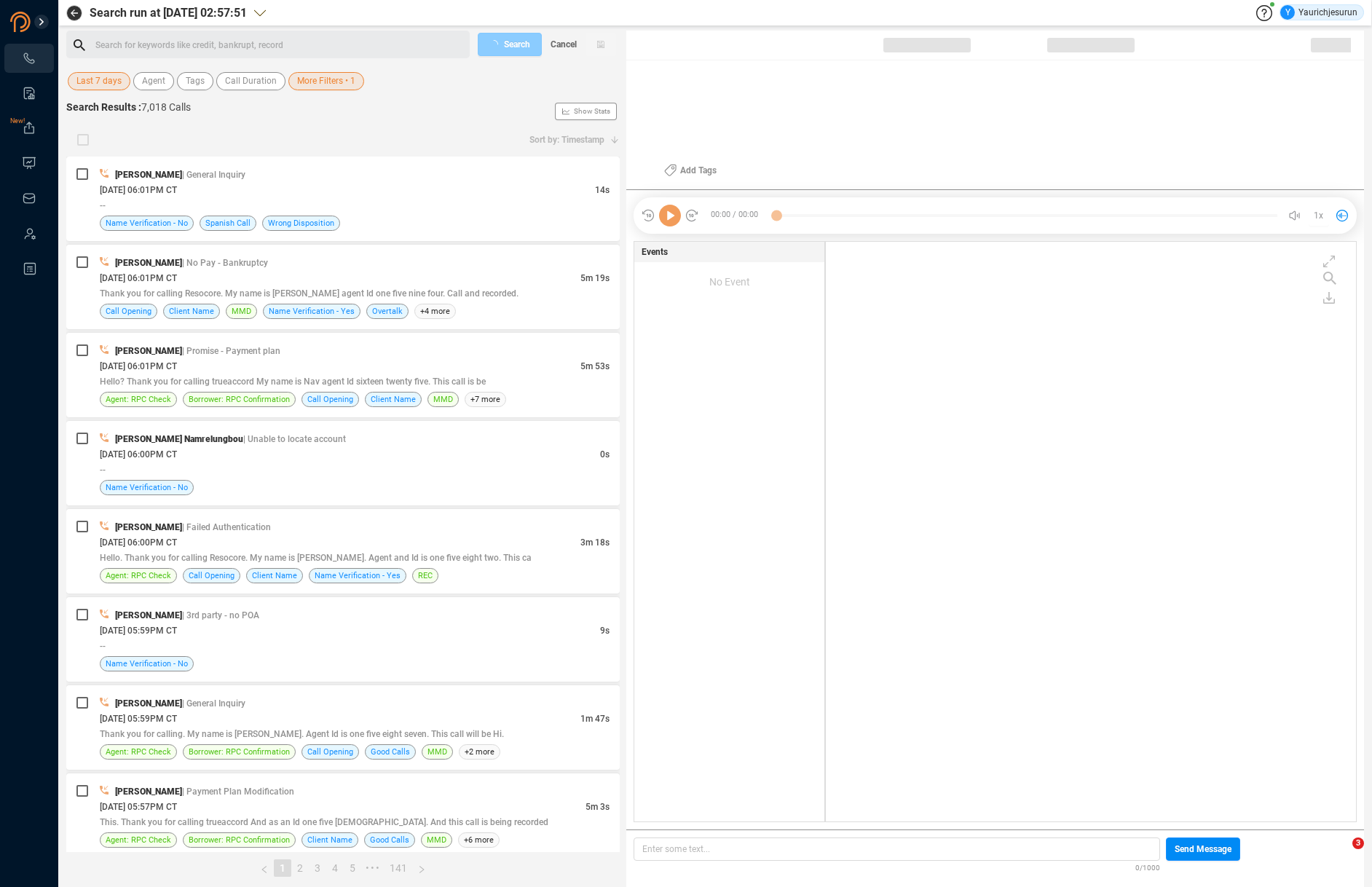
scroll to position [577, 522]
checkbox input "true"
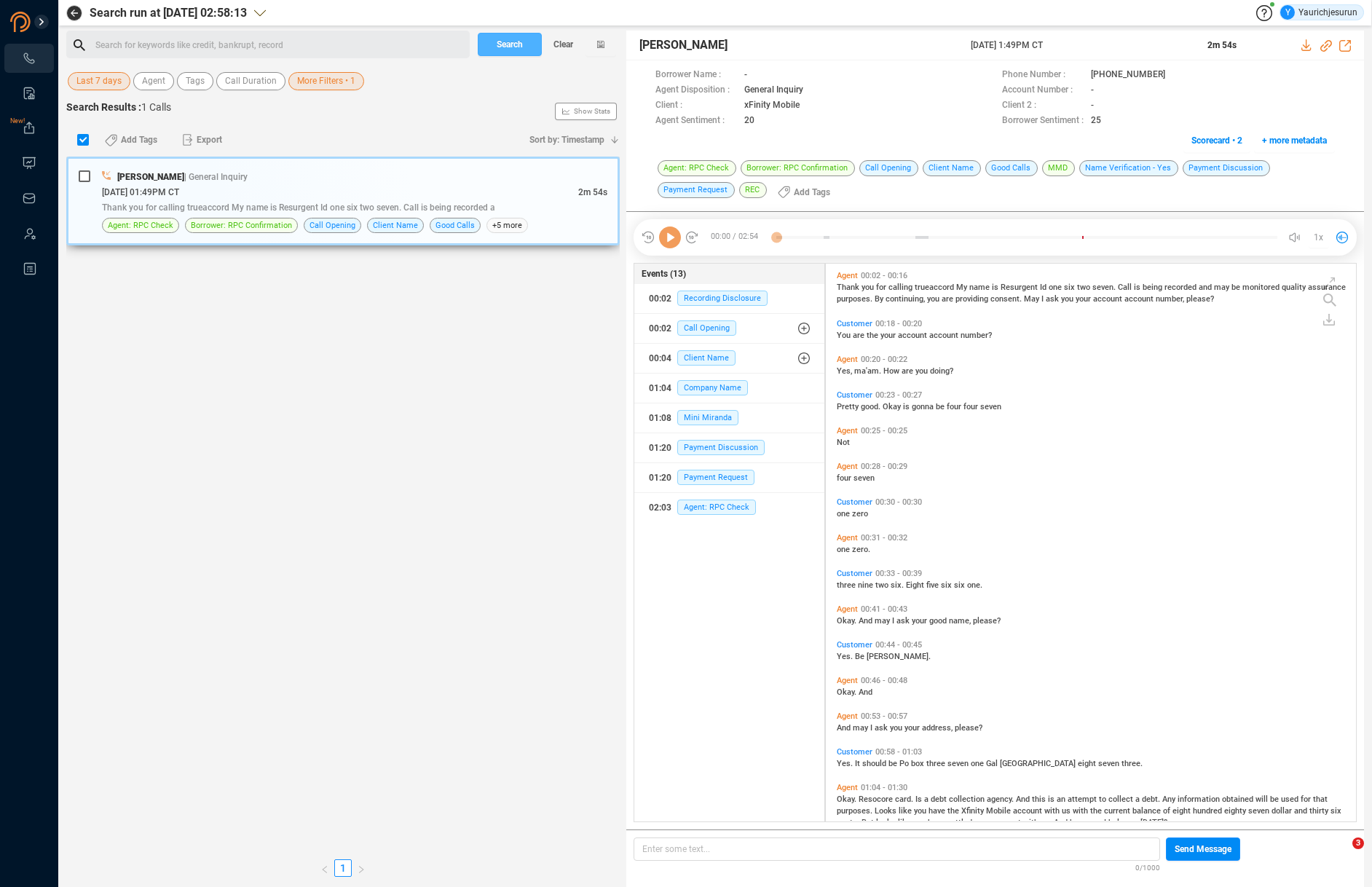
scroll to position [555, 522]
click at [332, 180] on div "Reema Shah | General Inquiry" at bounding box center [354, 177] width 505 height 15
click at [1303, 47] on icon at bounding box center [1306, 45] width 11 height 11
